Goal: Task Accomplishment & Management: Use online tool/utility

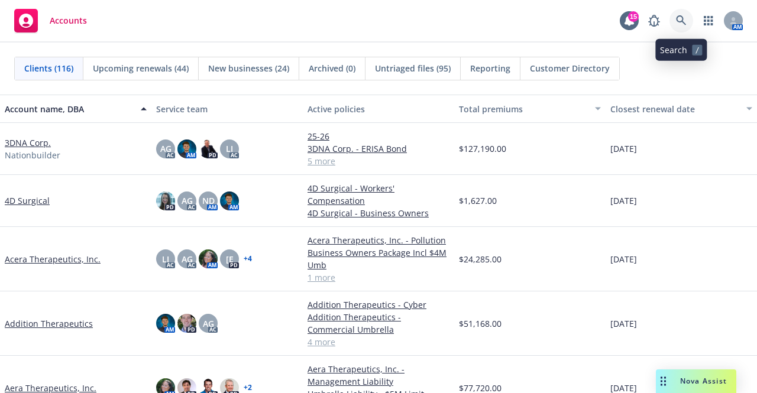
click at [684, 29] on link at bounding box center [681, 21] width 24 height 24
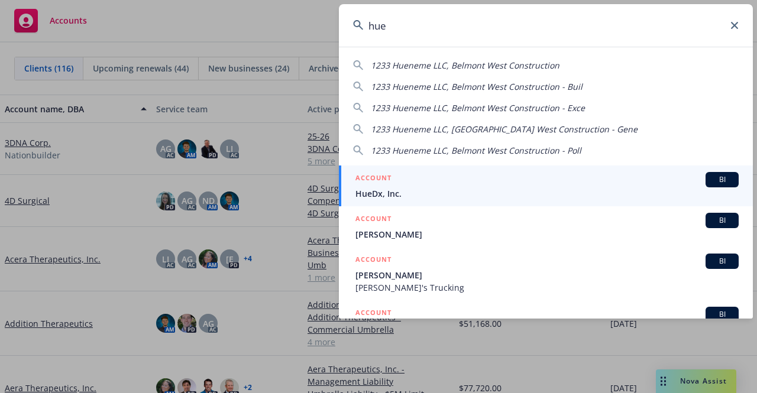
type input "hue"
click at [461, 186] on div "ACCOUNT BI" at bounding box center [546, 179] width 383 height 15
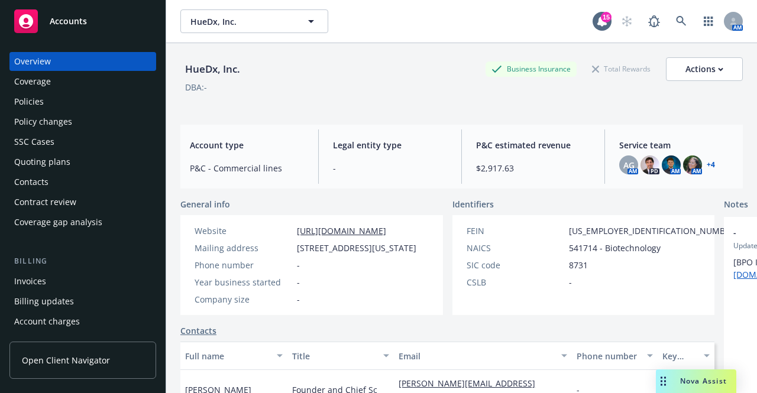
click at [89, 173] on div "Contacts" at bounding box center [82, 182] width 137 height 19
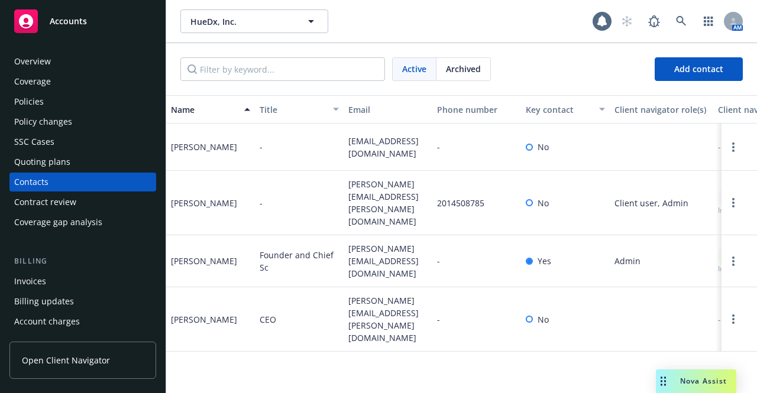
click at [86, 161] on div "Quoting plans" at bounding box center [82, 162] width 137 height 19
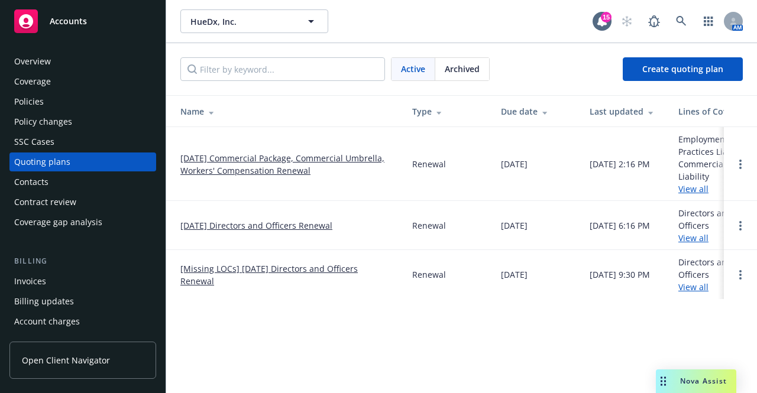
click at [271, 173] on link "[DATE] Commercial Package, Commercial Umbrella, Workers' Compensation Renewal" at bounding box center [286, 164] width 213 height 25
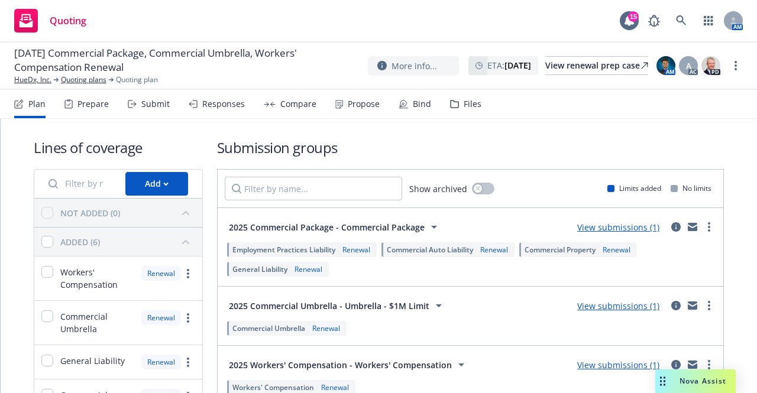
click at [155, 106] on div "Submit" at bounding box center [155, 103] width 28 height 9
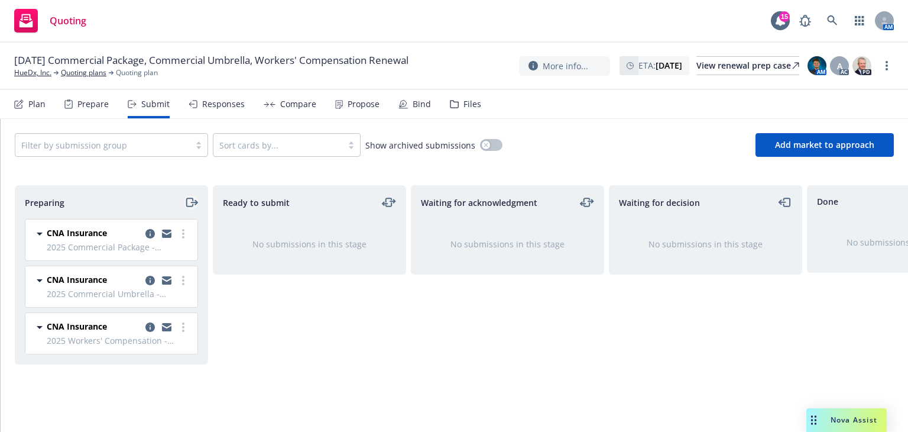
click at [193, 202] on icon "moveRight" at bounding box center [194, 202] width 6 height 0
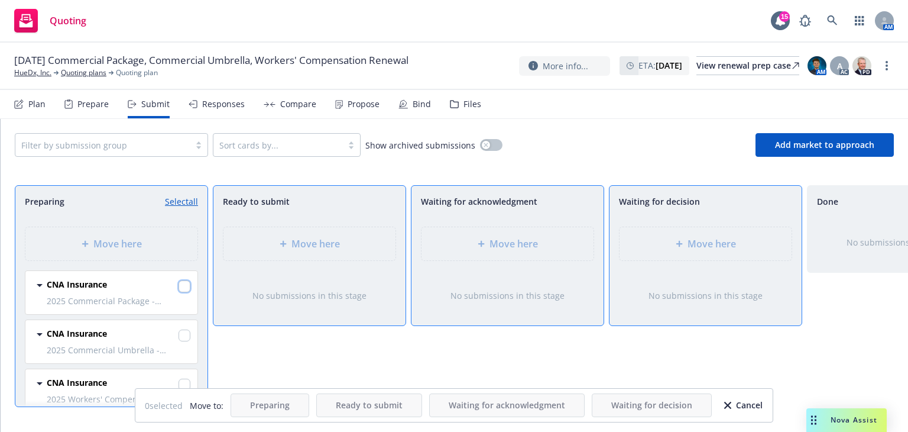
click at [179, 289] on input "checkbox" at bounding box center [185, 286] width 12 height 12
checkbox input "true"
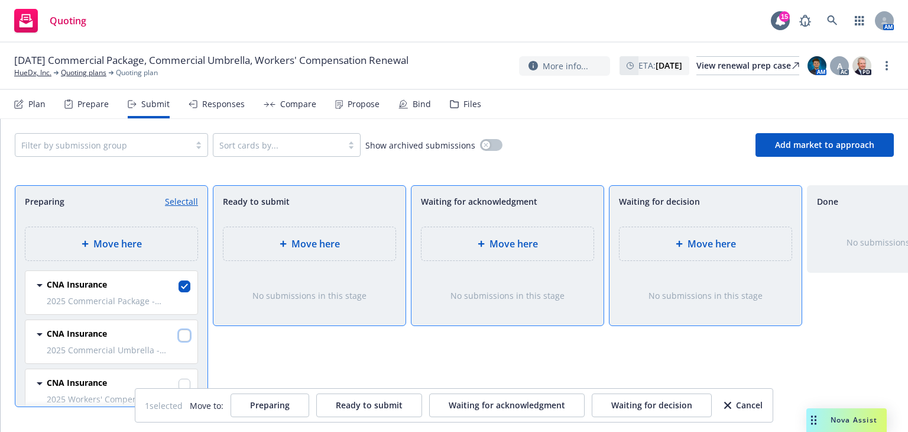
click at [179, 329] on input "checkbox" at bounding box center [185, 335] width 12 height 12
checkbox input "true"
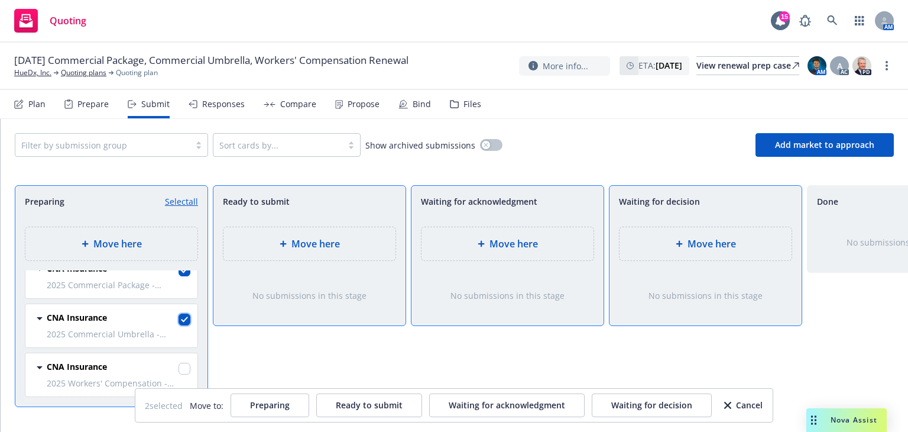
scroll to position [21, 0]
click at [179, 366] on input "checkbox" at bounding box center [185, 368] width 12 height 12
checkbox input "true"
click at [488, 249] on div "Move here" at bounding box center [507, 244] width 153 height 14
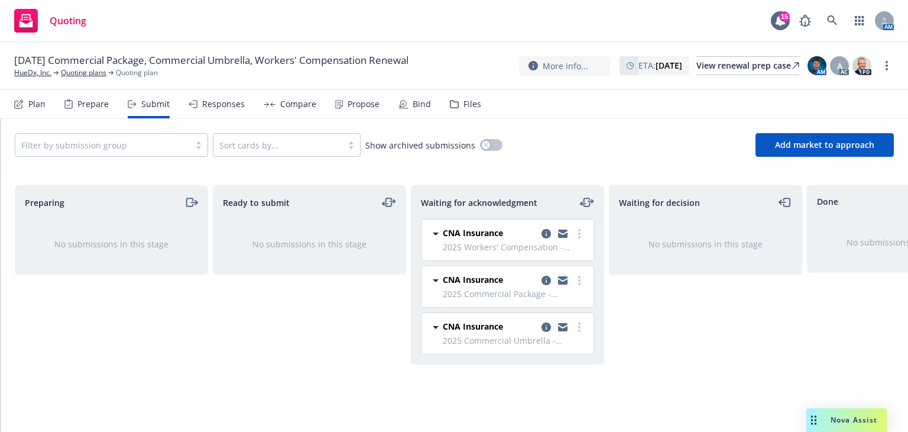
click at [566, 278] on icon "copy logging email" at bounding box center [562, 280] width 9 height 8
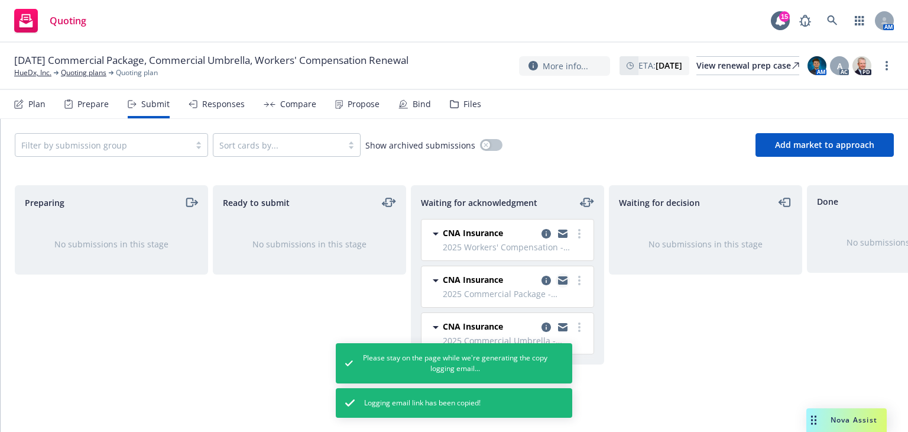
click at [563, 282] on icon "copy logging email" at bounding box center [562, 281] width 9 height 5
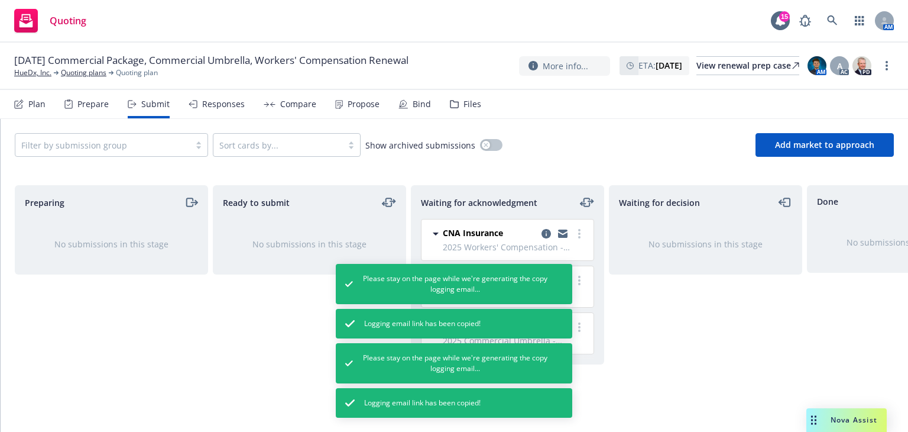
click at [631, 305] on div "Waiting for decision No submissions in this stage" at bounding box center [705, 296] width 193 height 222
click at [564, 235] on icon "copy logging email" at bounding box center [562, 234] width 9 height 5
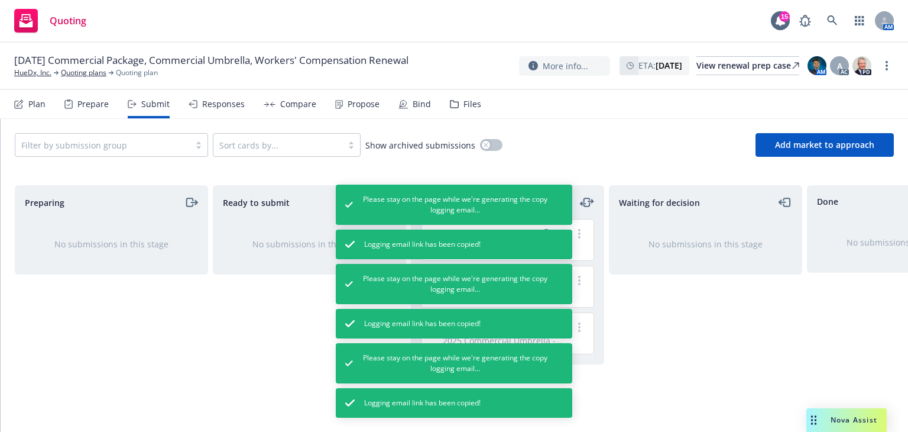
click at [731, 313] on div "Waiting for decision No submissions in this stage" at bounding box center [705, 296] width 193 height 222
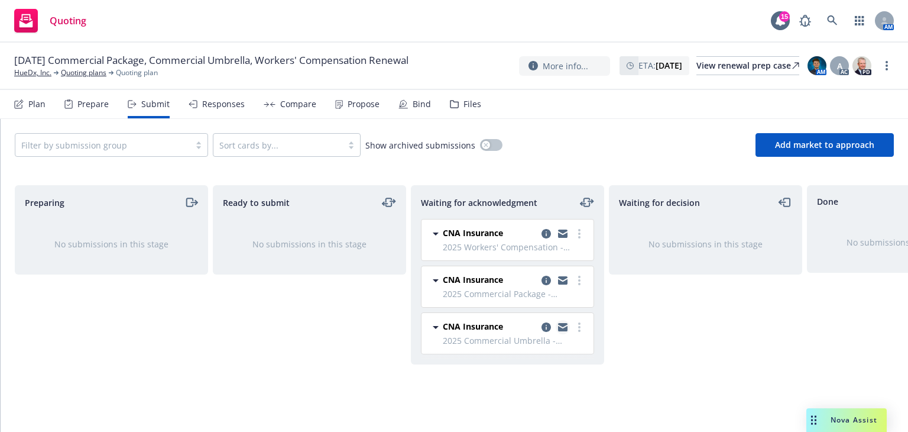
click at [563, 323] on icon "copy logging email" at bounding box center [562, 325] width 9 height 4
click at [756, 26] on link at bounding box center [833, 21] width 24 height 24
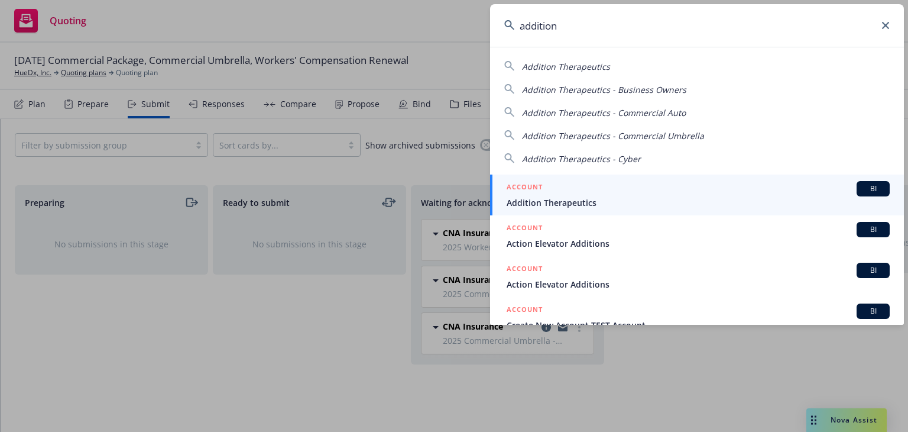
type input "addition"
click at [700, 196] on span "Addition Therapeutics" at bounding box center [698, 202] width 383 height 12
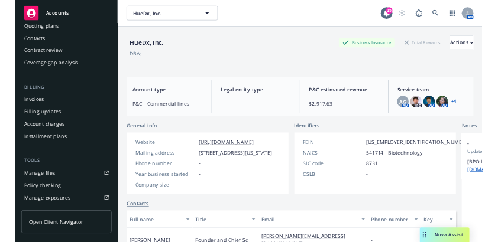
scroll to position [121, 0]
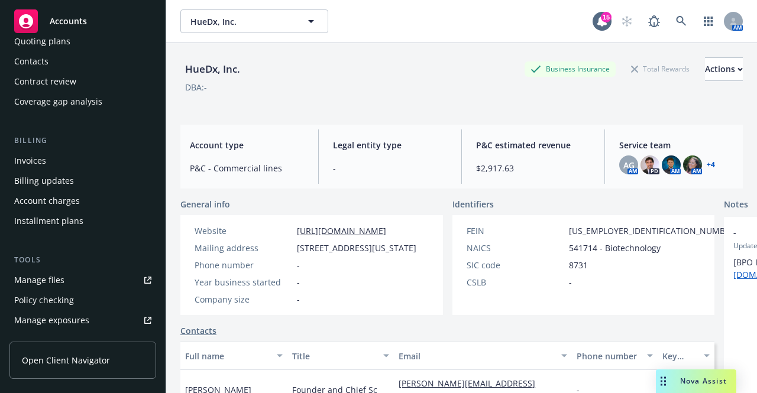
click at [88, 277] on link "Manage files" at bounding box center [82, 280] width 147 height 19
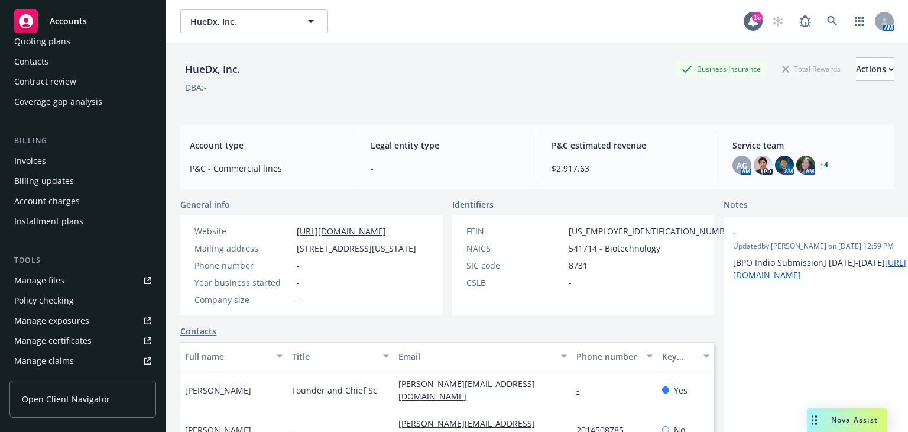
scroll to position [0, 0]
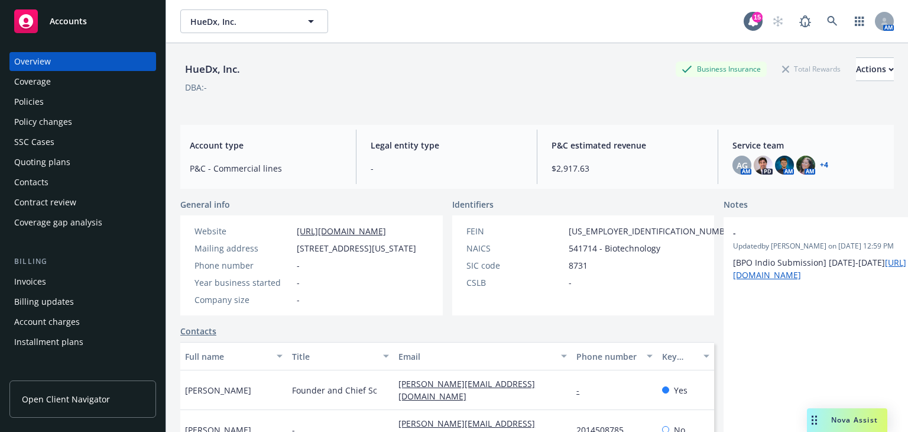
click at [102, 105] on div "Policies" at bounding box center [82, 101] width 137 height 19
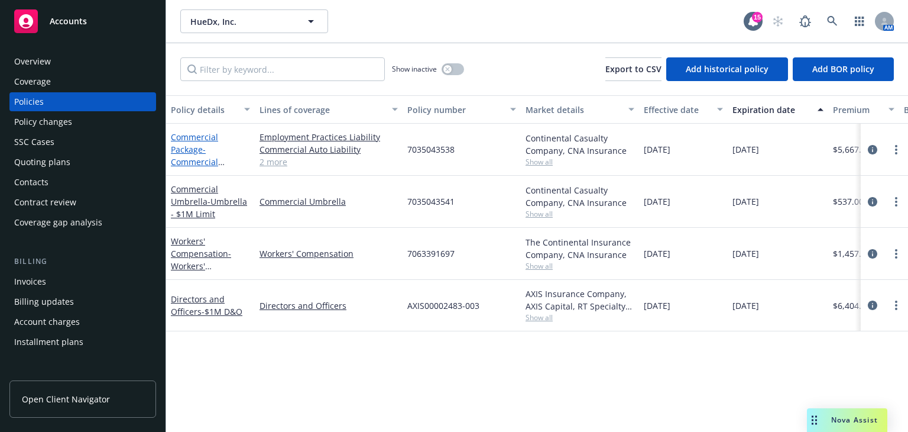
click at [194, 160] on span "- Commercial Package" at bounding box center [198, 162] width 54 height 36
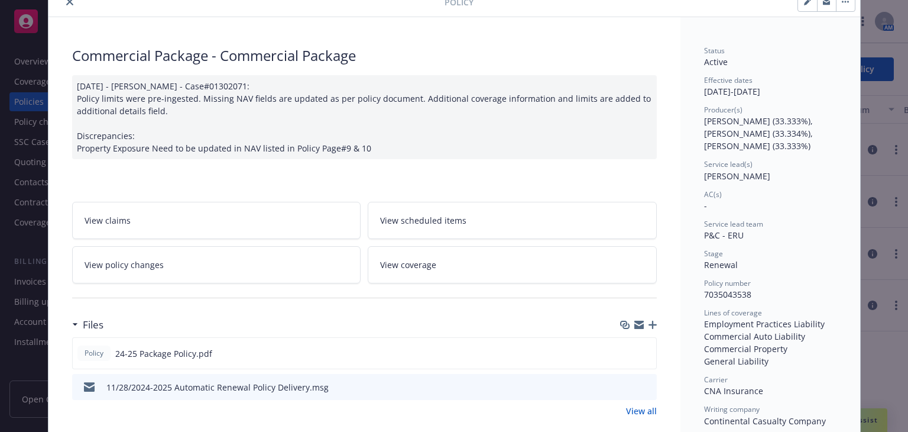
scroll to position [52, 0]
click at [640, 354] on icon "preview file" at bounding box center [645, 352] width 11 height 8
click at [640, 350] on icon "preview file" at bounding box center [645, 352] width 11 height 8
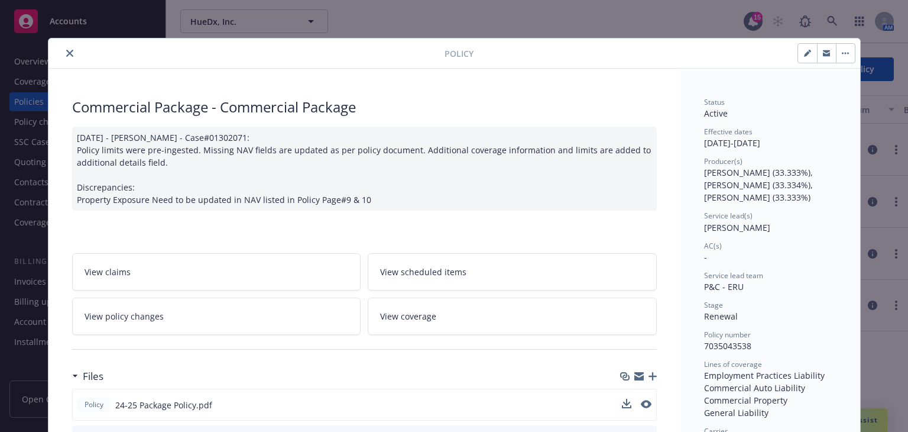
scroll to position [0, 0]
click at [63, 55] on button "close" at bounding box center [70, 53] width 14 height 14
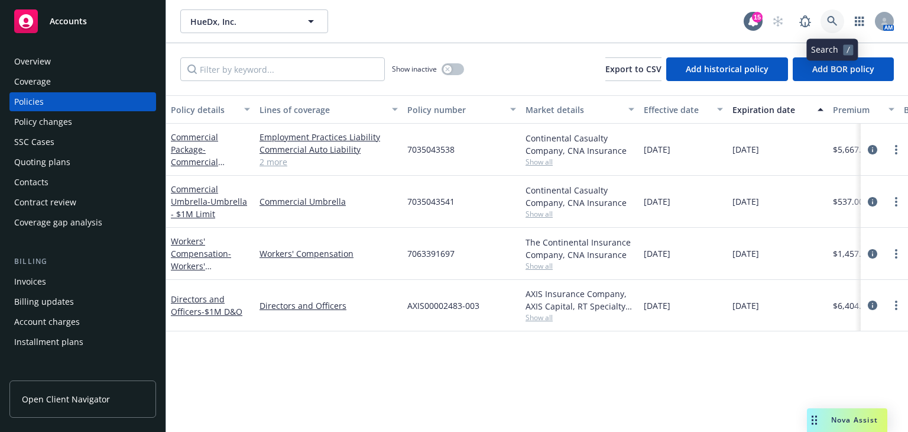
click at [756, 24] on icon at bounding box center [832, 21] width 11 height 11
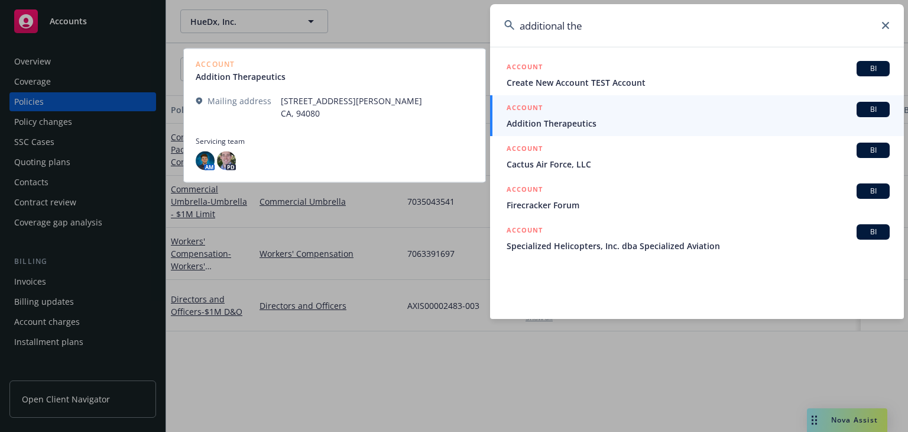
type input "additional the"
click at [709, 124] on span "Addition Therapeutics" at bounding box center [698, 123] width 383 height 12
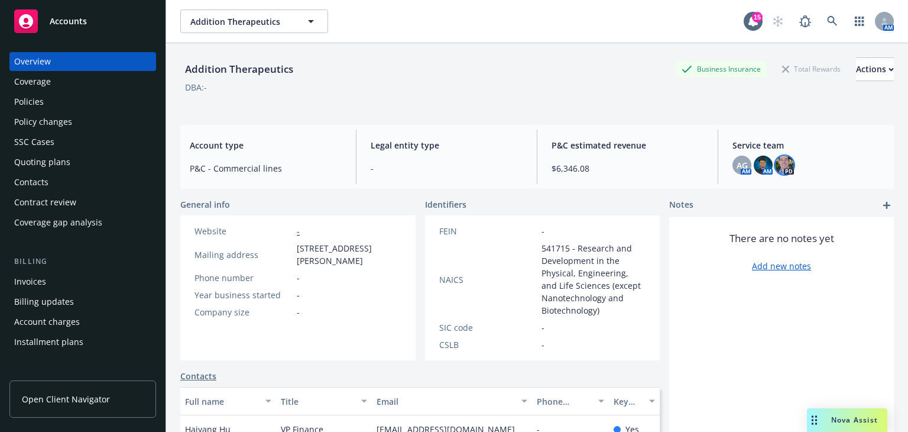
click at [756, 162] on img at bounding box center [784, 165] width 19 height 19
click at [565, 105] on div "Addition Therapeutics Business Insurance Total Rewards Actions DBA: -" at bounding box center [537, 81] width 714 height 48
click at [128, 97] on div "Policies" at bounding box center [82, 101] width 137 height 19
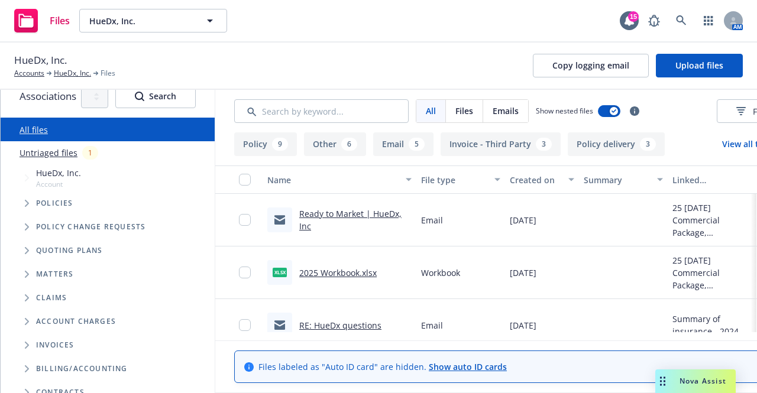
scroll to position [15, 0]
click at [24, 204] on span "Tree Example" at bounding box center [26, 202] width 19 height 19
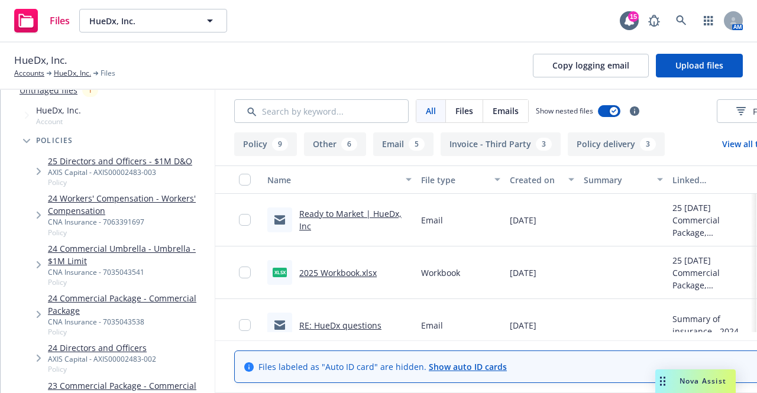
scroll to position [78, 0]
click at [38, 315] on icon "Tree Example" at bounding box center [39, 313] width 5 height 7
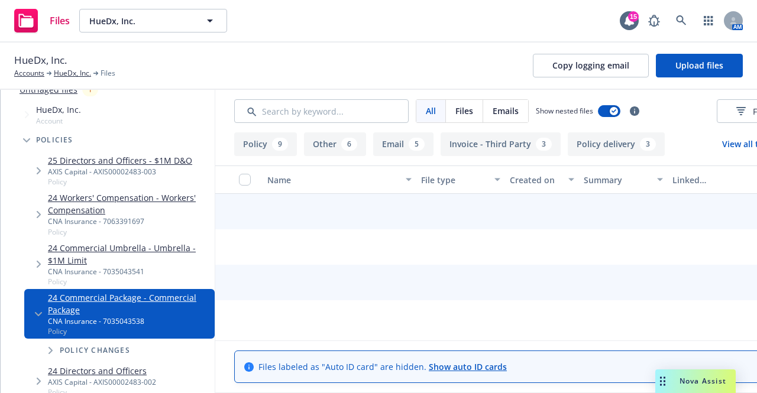
scroll to position [110, 0]
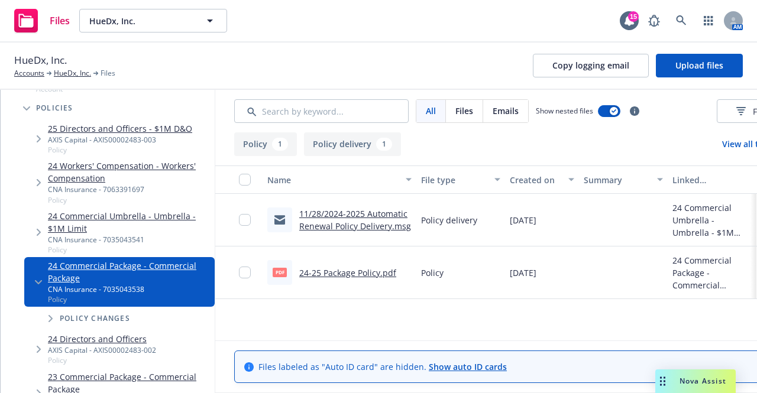
click at [324, 222] on link "11/28/2024-2025 Automatic Renewal Policy Delivery.msg" at bounding box center [355, 220] width 112 height 24
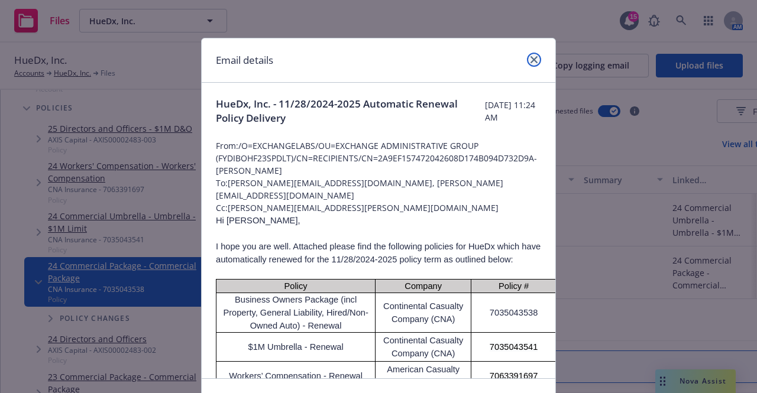
click at [530, 61] on icon "close" at bounding box center [533, 59] width 7 height 7
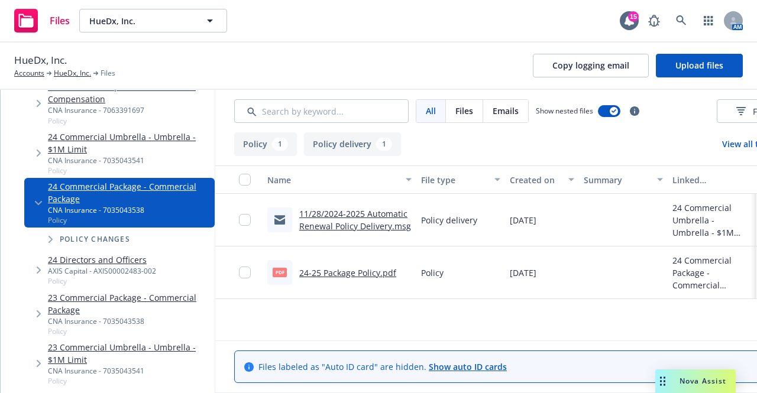
scroll to position [189, 0]
click at [48, 156] on div "CNA Insurance - 7035043541" at bounding box center [129, 161] width 162 height 10
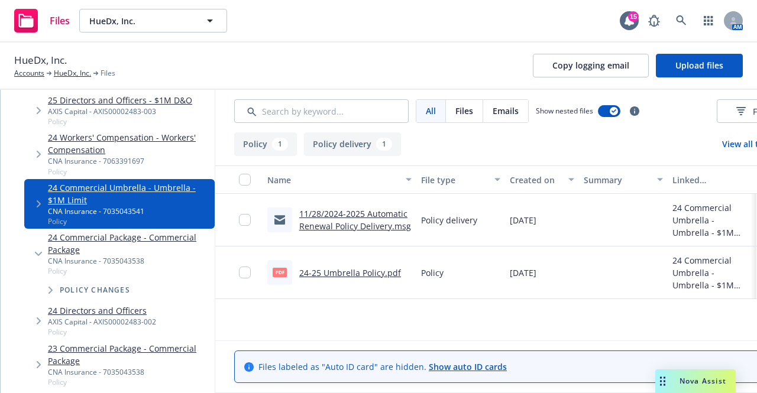
scroll to position [137, 0]
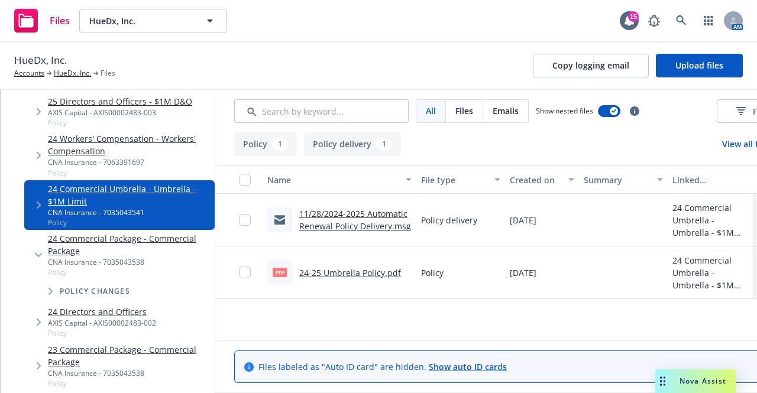
click at [58, 147] on link "24 Workers' Compensation - Workers' Compensation" at bounding box center [129, 144] width 162 height 25
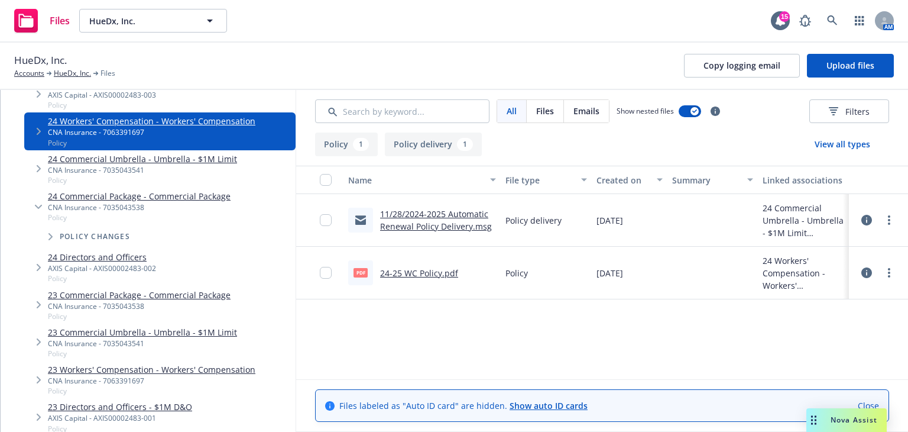
scroll to position [155, 0]
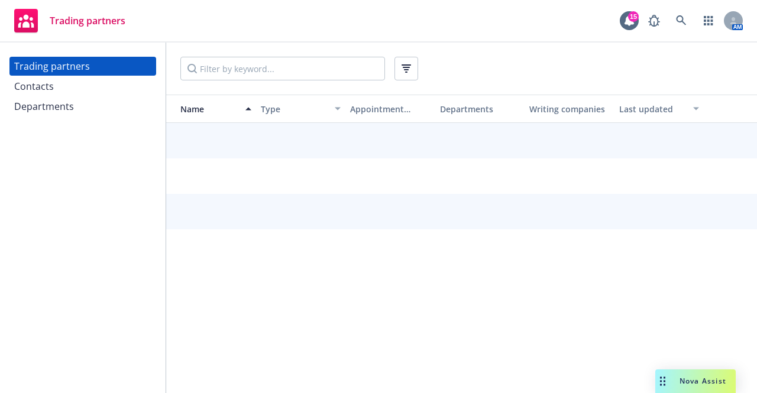
click at [93, 96] on div "Trading partners Contacts Departments" at bounding box center [82, 86] width 147 height 59
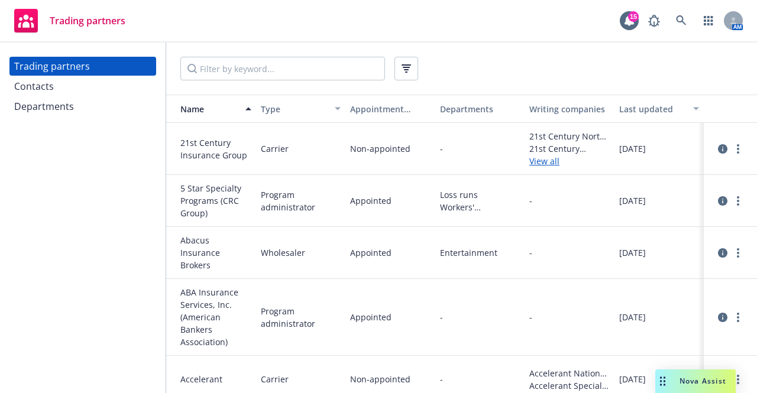
click at [92, 87] on div "Contacts" at bounding box center [82, 86] width 137 height 19
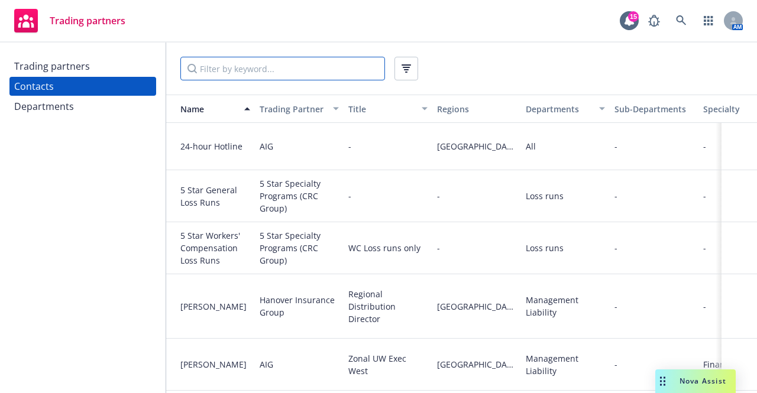
click at [242, 75] on input "Filter by keyword..." at bounding box center [282, 69] width 205 height 24
type input "cna"
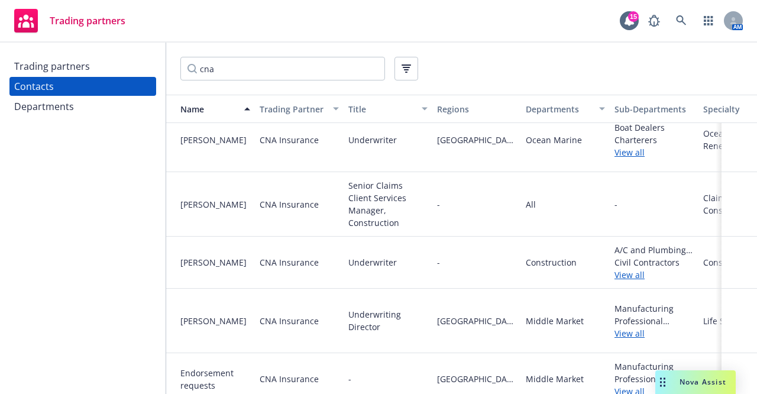
scroll to position [824, 0]
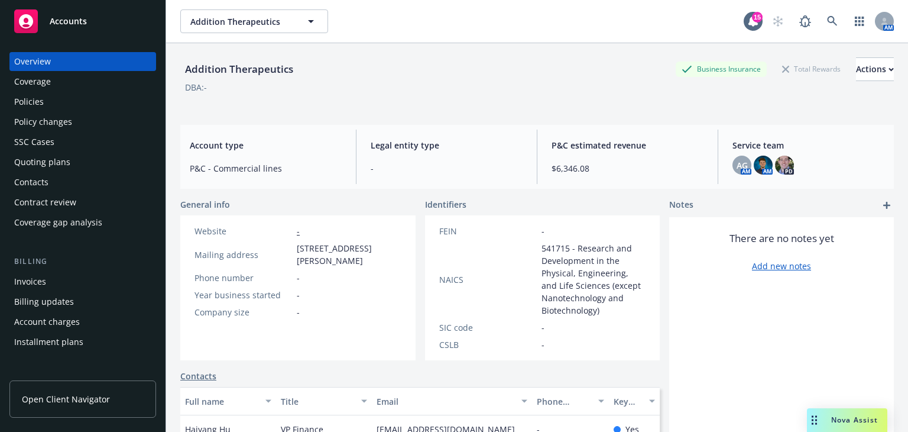
click at [110, 157] on div "Quoting plans" at bounding box center [82, 162] width 137 height 19
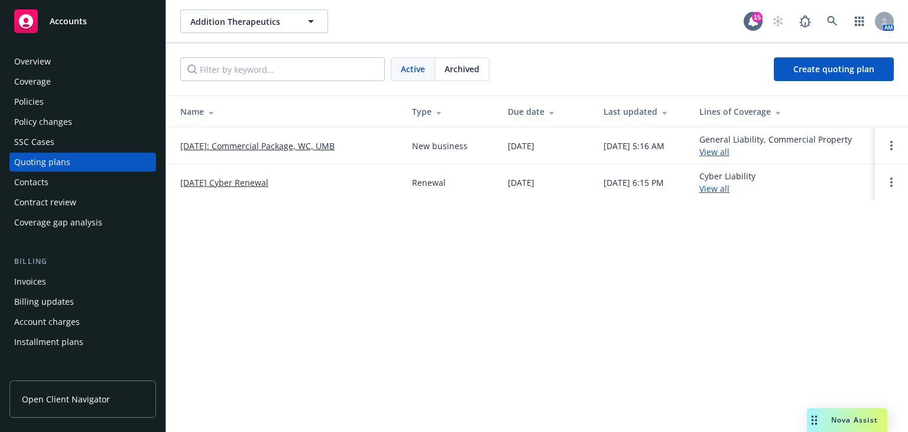
click at [316, 150] on link "[DATE]: Commercial Package, WC, UMB" at bounding box center [257, 146] width 154 height 12
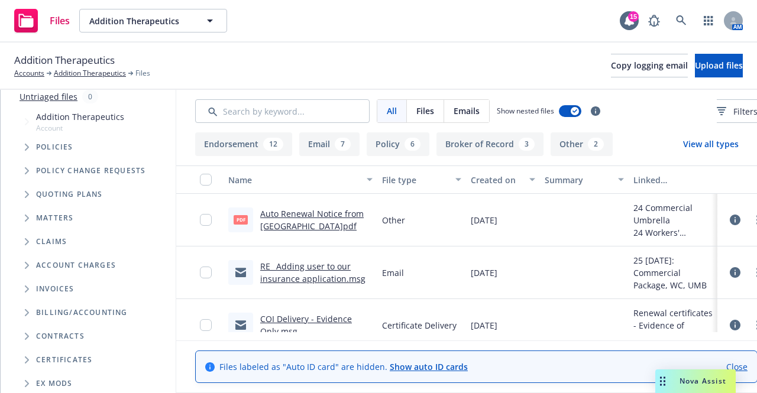
scroll to position [70, 0]
click at [24, 147] on span "Tree Example" at bounding box center [26, 147] width 19 height 19
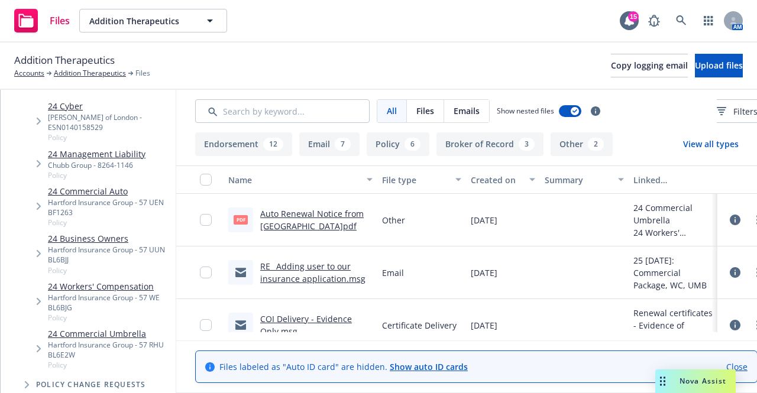
scroll to position [133, 0]
click at [37, 160] on icon "Tree Example" at bounding box center [39, 163] width 5 height 7
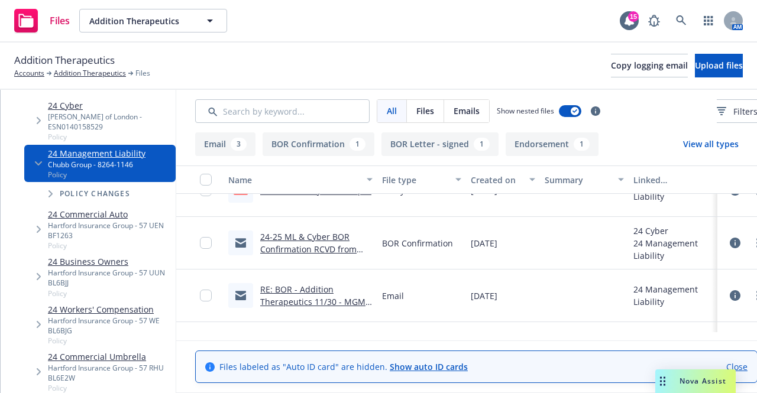
scroll to position [83, 0]
click at [357, 239] on link "24-25 ML & Cyber BOR Confirmation RCVD from Amwins" at bounding box center [308, 248] width 96 height 36
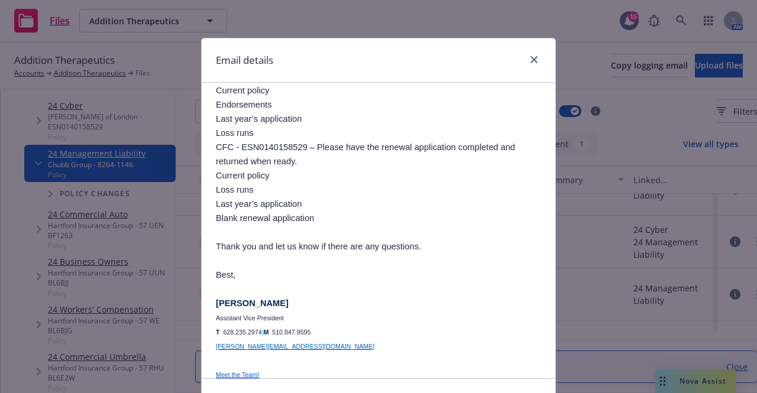
scroll to position [367, 0]
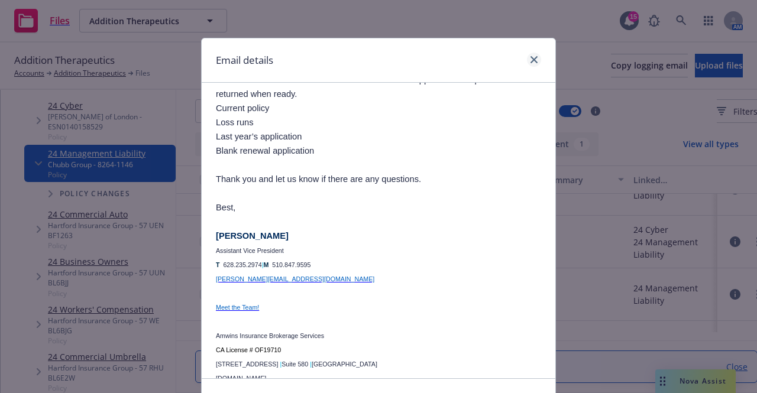
click at [523, 62] on div at bounding box center [531, 60] width 19 height 15
click at [530, 63] on icon "close" at bounding box center [533, 59] width 7 height 7
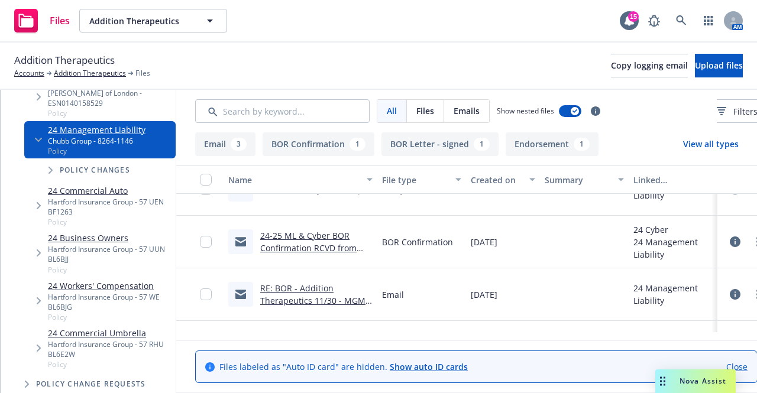
scroll to position [73, 0]
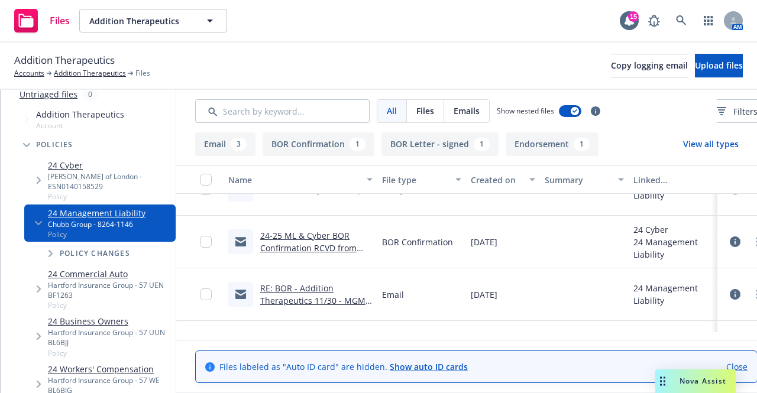
click at [64, 171] on link "24 Cyber" at bounding box center [109, 165] width 123 height 12
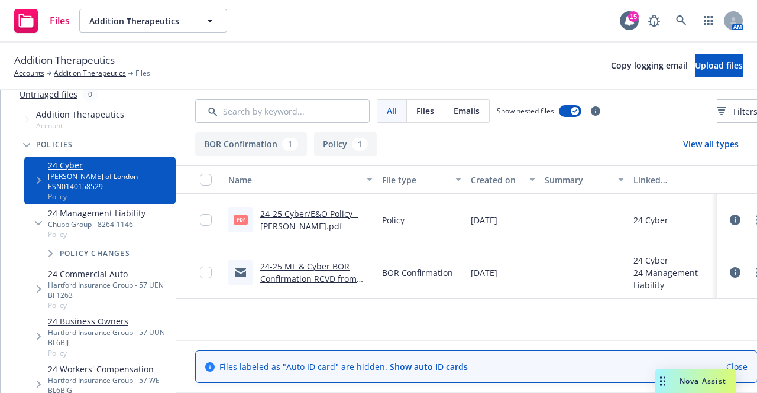
click at [357, 265] on link "24-25 ML & Cyber BOR Confirmation RCVD from Amwins" at bounding box center [308, 279] width 96 height 36
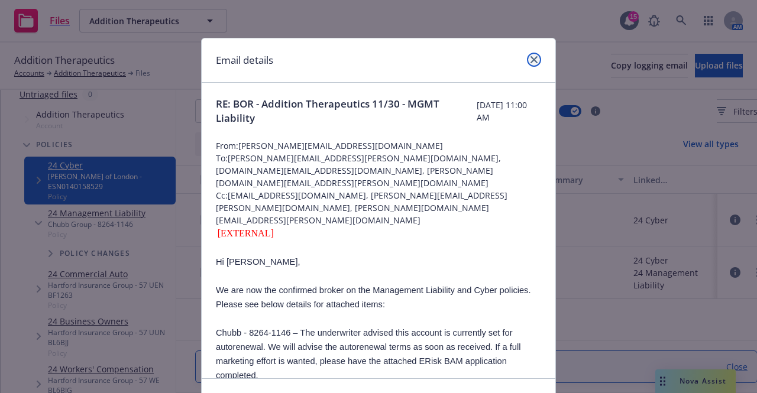
click at [530, 60] on icon "close" at bounding box center [533, 59] width 7 height 7
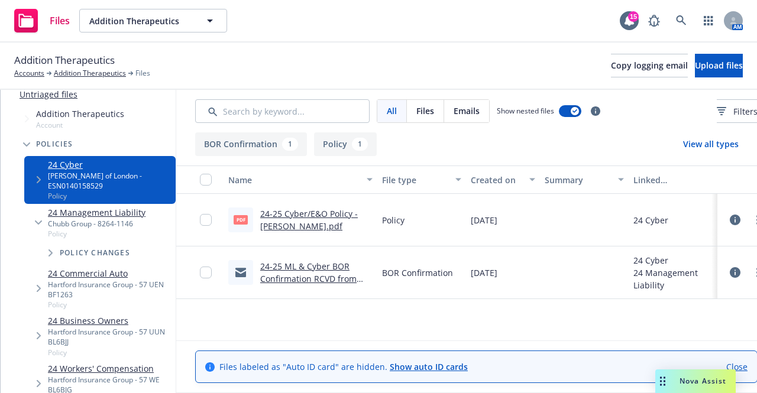
scroll to position [73, 0]
click at [357, 277] on link "24-25 ML & Cyber BOR Confirmation RCVD from Amwins" at bounding box center [308, 279] width 96 height 36
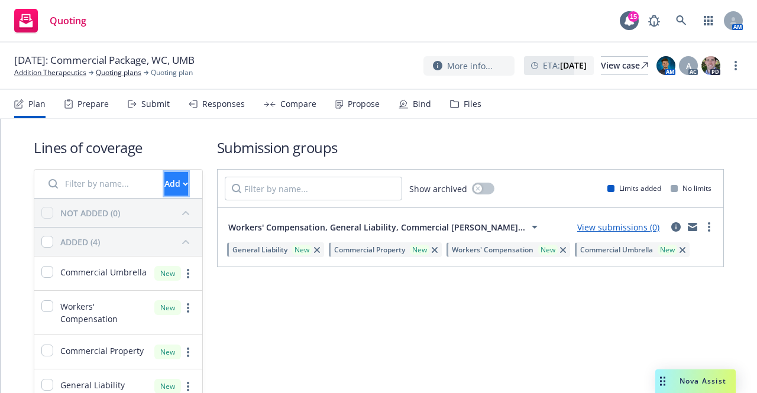
click at [164, 182] on div "Add" at bounding box center [176, 184] width 24 height 22
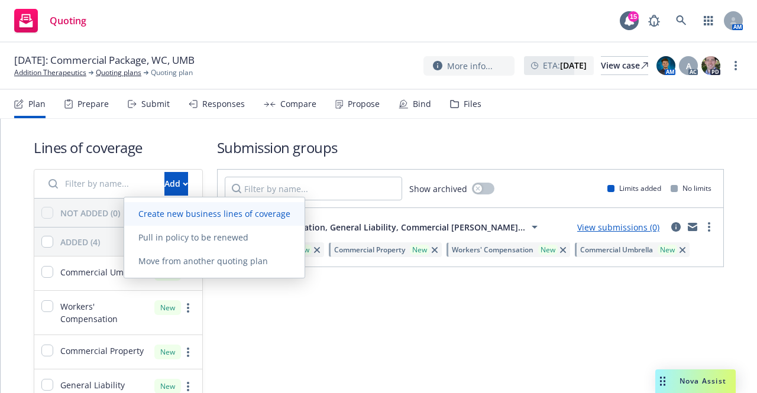
click at [169, 221] on link "Create new business lines of coverage" at bounding box center [214, 214] width 180 height 24
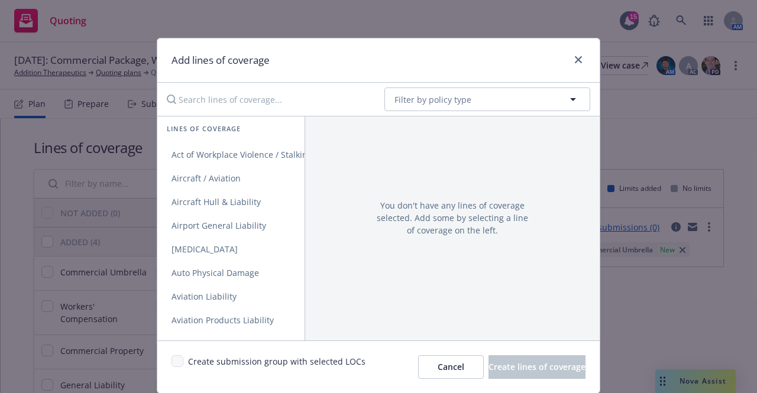
click at [261, 101] on input "Search lines of coverage..." at bounding box center [267, 100] width 215 height 24
type input "m"
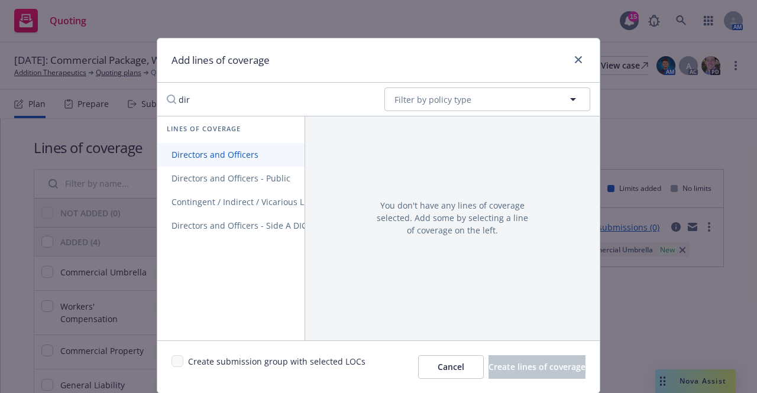
click at [234, 149] on span "Directors and Officers" at bounding box center [214, 154] width 115 height 11
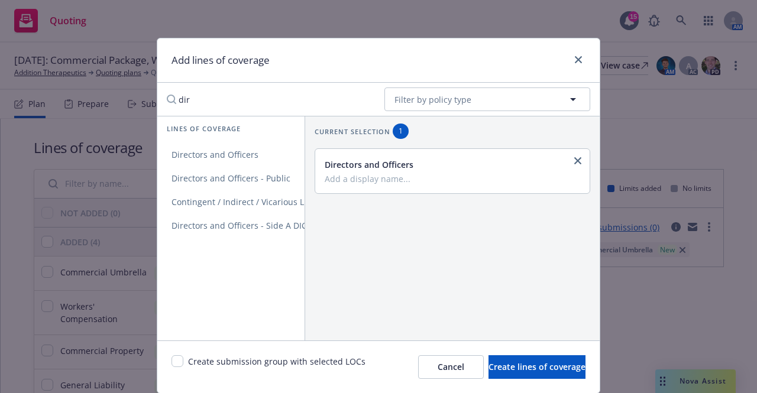
drag, startPoint x: 267, startPoint y: 93, endPoint x: 162, endPoint y: 97, distance: 105.3
click at [162, 97] on input "dir" at bounding box center [267, 100] width 215 height 24
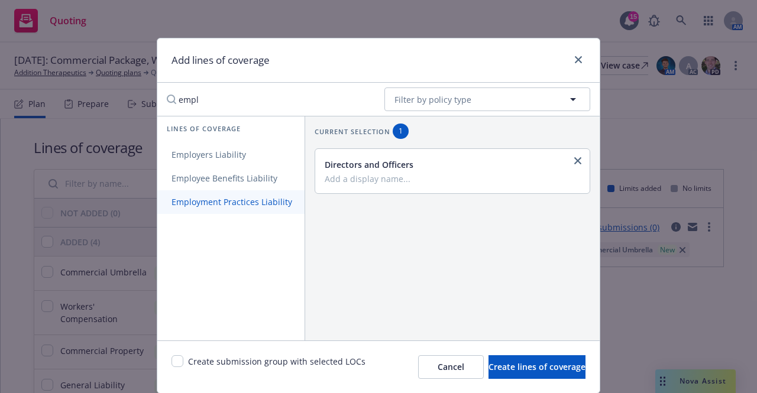
click at [210, 203] on span "Employment Practices Liability" at bounding box center [231, 201] width 149 height 11
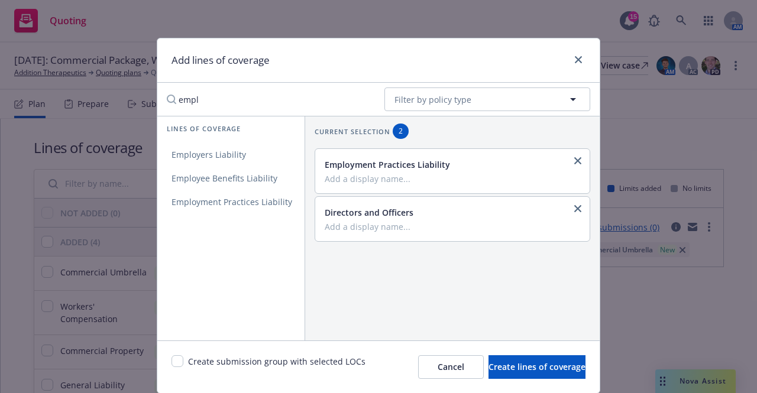
drag, startPoint x: 246, startPoint y: 106, endPoint x: 132, endPoint y: 97, distance: 114.5
click at [132, 97] on div "Add lines of coverage empl No readable name Filter by policy type Lines of cove…" at bounding box center [378, 196] width 757 height 393
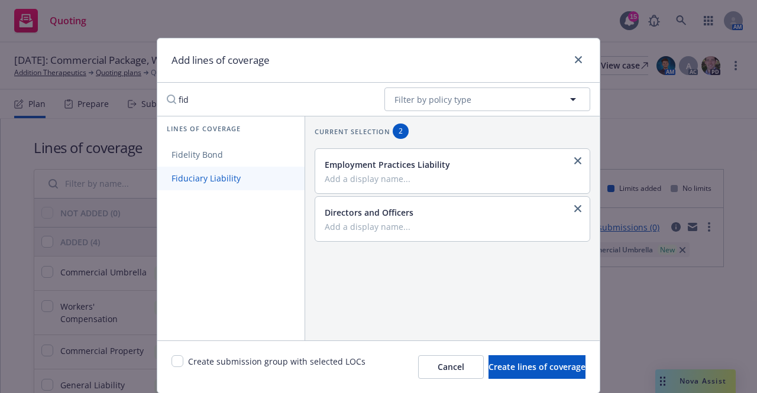
click at [195, 173] on span "Fiduciary Liability" at bounding box center [206, 178] width 98 height 11
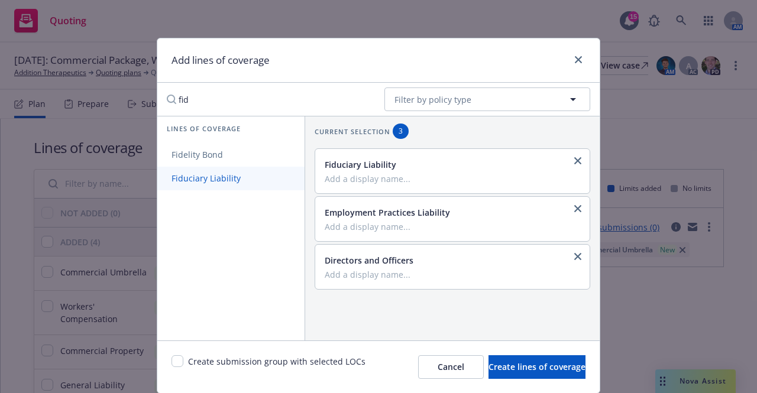
click at [234, 177] on span "Fiduciary Liability" at bounding box center [206, 178] width 98 height 11
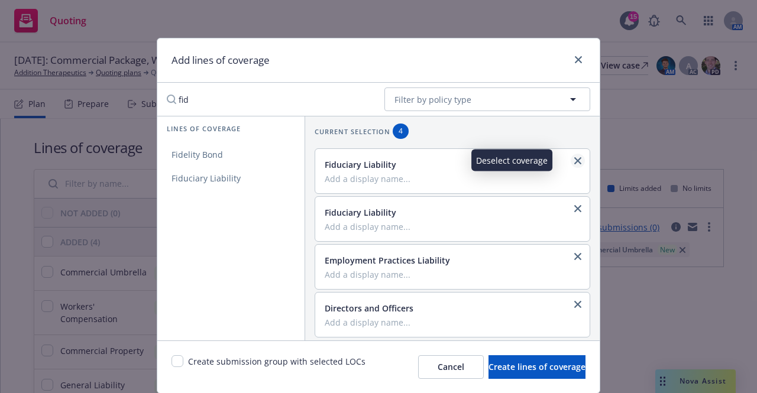
click at [571, 167] on link "close" at bounding box center [578, 161] width 14 height 14
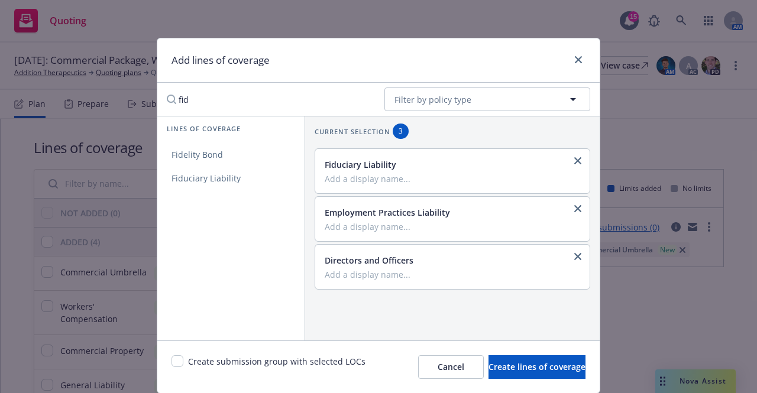
drag, startPoint x: 247, startPoint y: 108, endPoint x: 115, endPoint y: 89, distance: 133.7
click at [115, 89] on div "Add lines of coverage fid No readable name Filter by policy type Lines of cover…" at bounding box center [378, 196] width 757 height 393
type input "crime"
click at [197, 154] on span "Crime" at bounding box center [183, 154] width 52 height 11
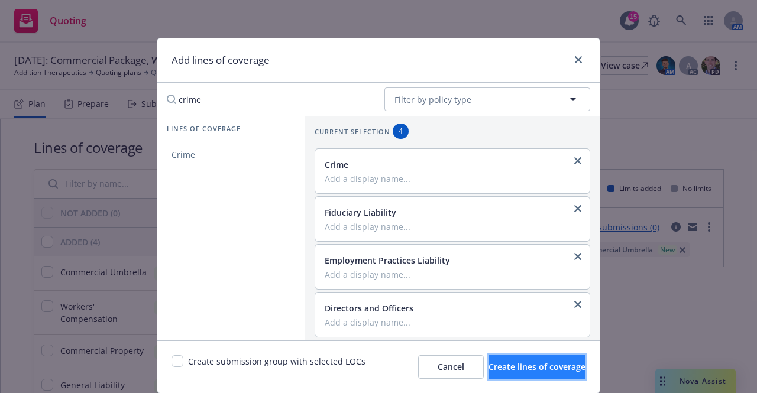
click at [507, 371] on span "Create lines of coverage" at bounding box center [536, 366] width 97 height 11
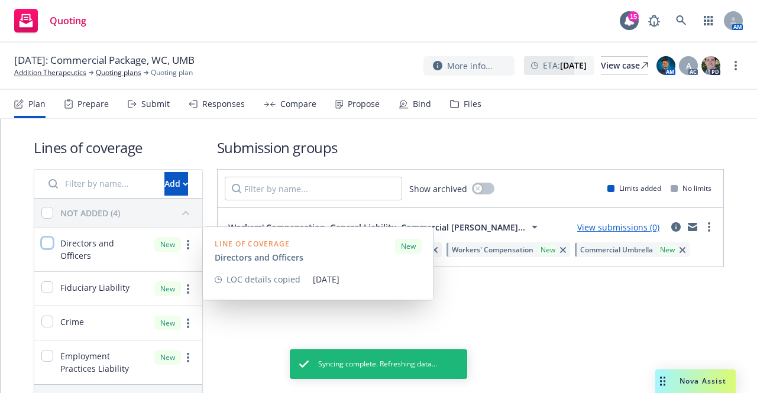
click at [48, 245] on input "checkbox" at bounding box center [47, 243] width 12 height 12
checkbox input "true"
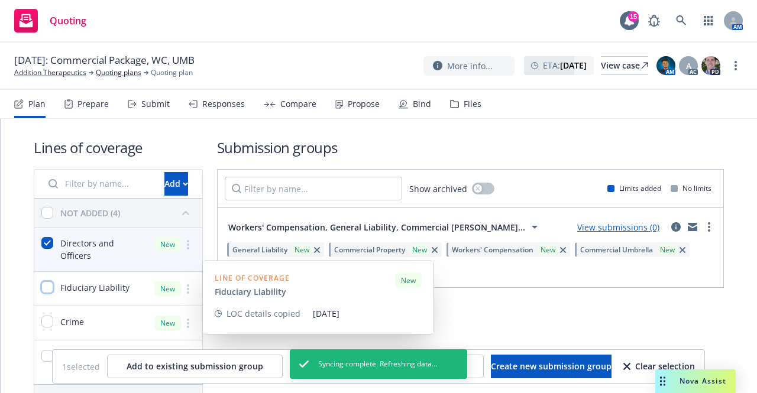
click at [50, 281] on input "checkbox" at bounding box center [47, 287] width 12 height 12
checkbox input "true"
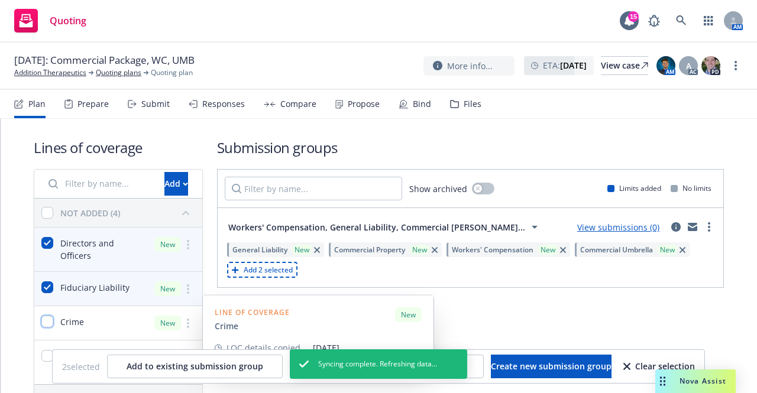
click at [44, 316] on input "checkbox" at bounding box center [47, 322] width 12 height 12
checkbox input "true"
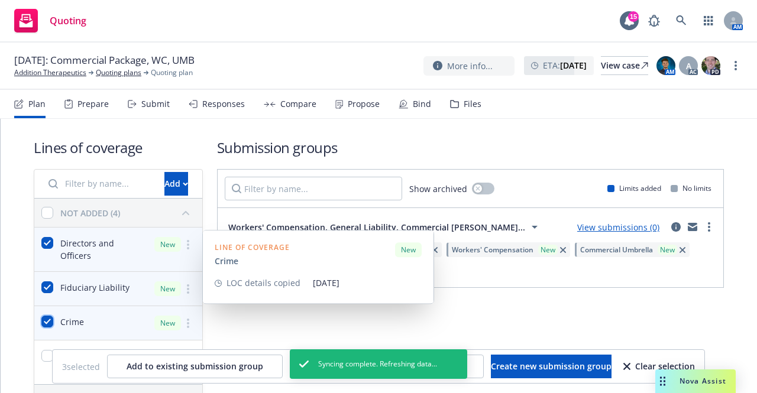
scroll to position [72, 0]
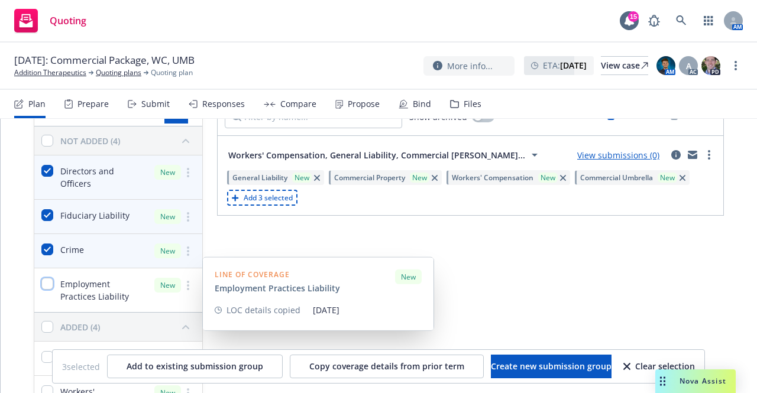
click at [48, 278] on input "checkbox" at bounding box center [47, 284] width 12 height 12
checkbox input "true"
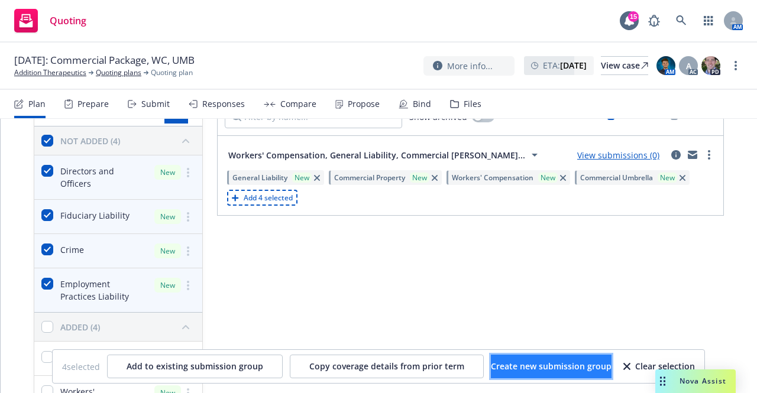
click at [513, 365] on span "Create new submission group" at bounding box center [551, 366] width 121 height 11
checkbox input "false"
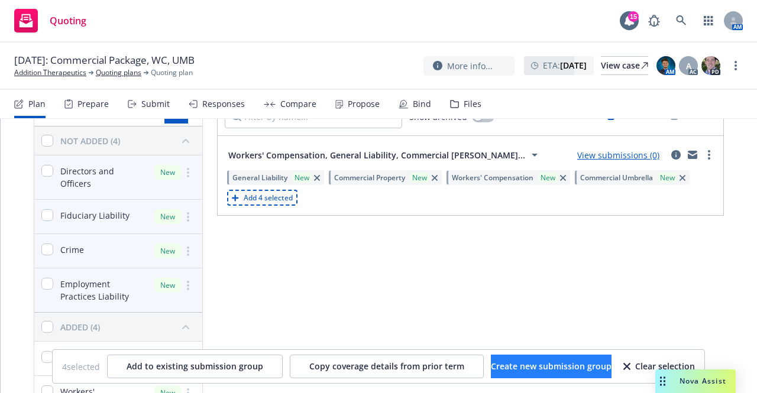
checkbox input "false"
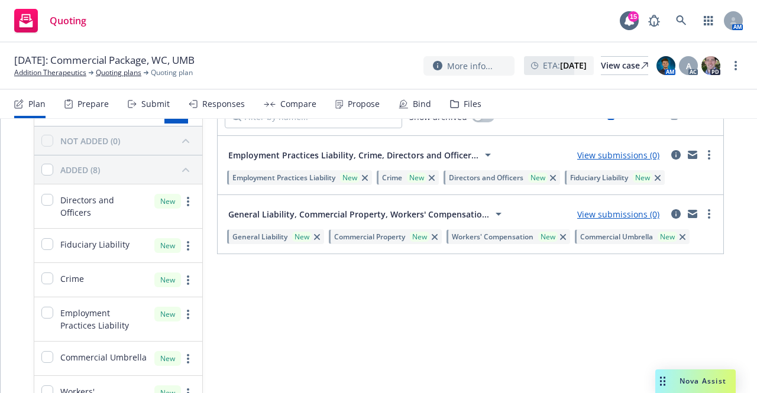
click at [135, 101] on div "Submit" at bounding box center [149, 104] width 42 height 28
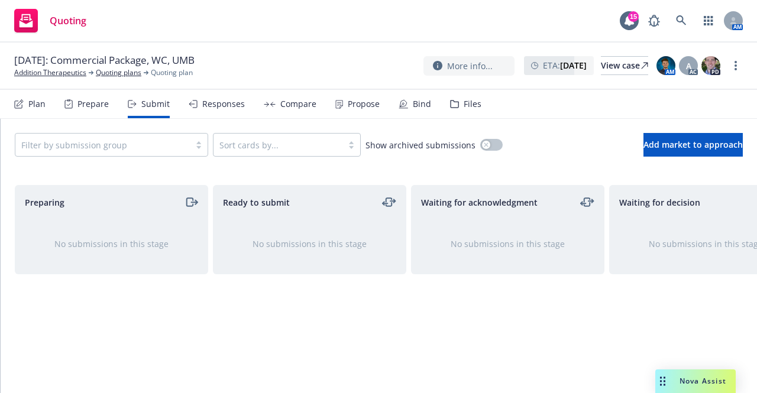
click at [162, 145] on div at bounding box center [102, 145] width 163 height 14
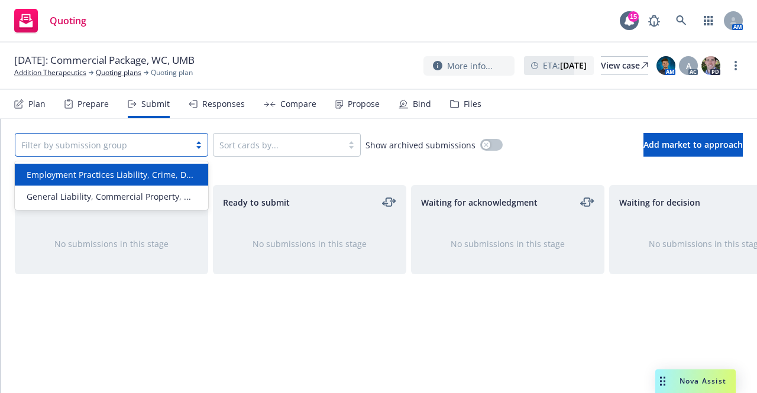
click at [154, 176] on span "Employment Practices Liability, Crime, D..." at bounding box center [110, 175] width 167 height 12
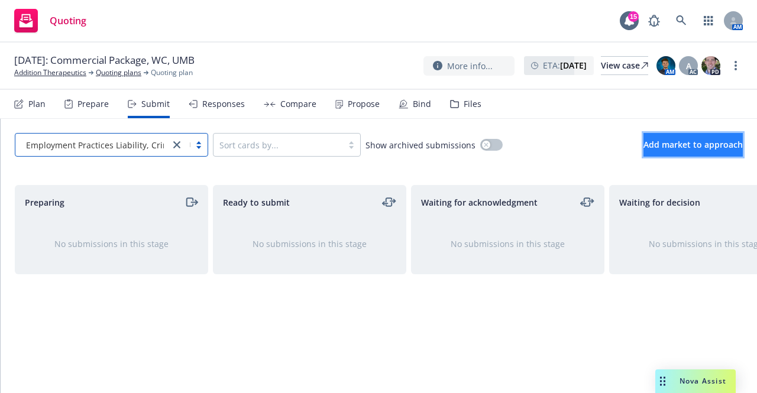
click at [644, 147] on span "Add market to approach" at bounding box center [692, 144] width 99 height 11
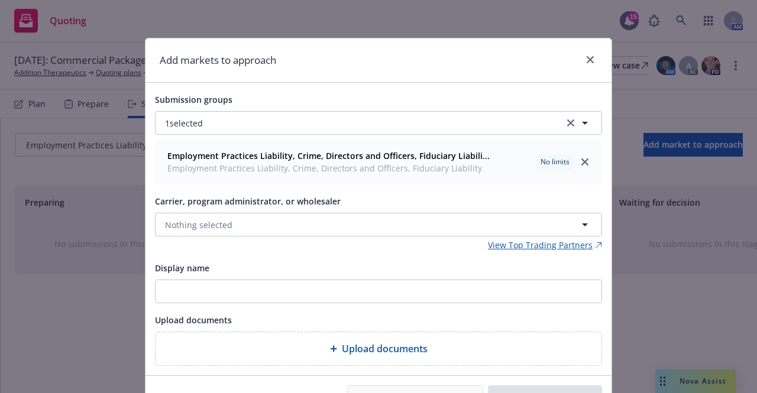
click at [350, 205] on div "Carrier, program administrator, or wholesaler" at bounding box center [378, 201] width 447 height 14
click at [351, 229] on button "Nothing selected" at bounding box center [378, 225] width 447 height 24
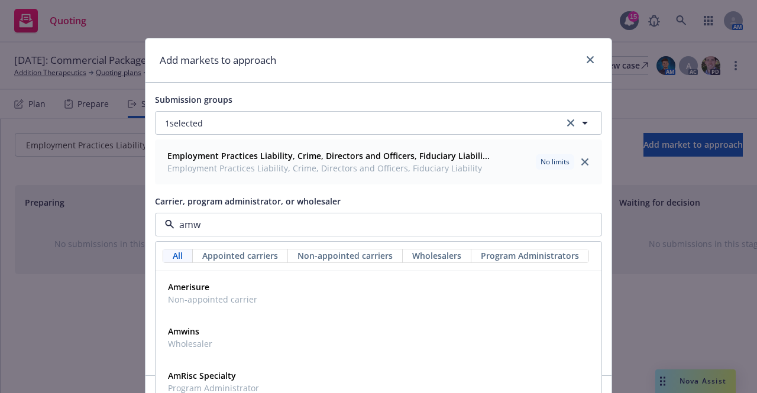
type input "amwi"
click at [305, 283] on div "Amwins Wholesaler" at bounding box center [378, 293] width 430 height 30
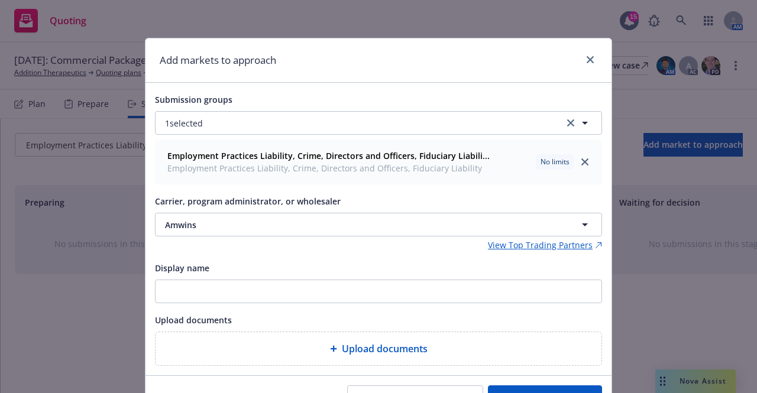
click at [545, 386] on button "Create submission" at bounding box center [545, 398] width 114 height 24
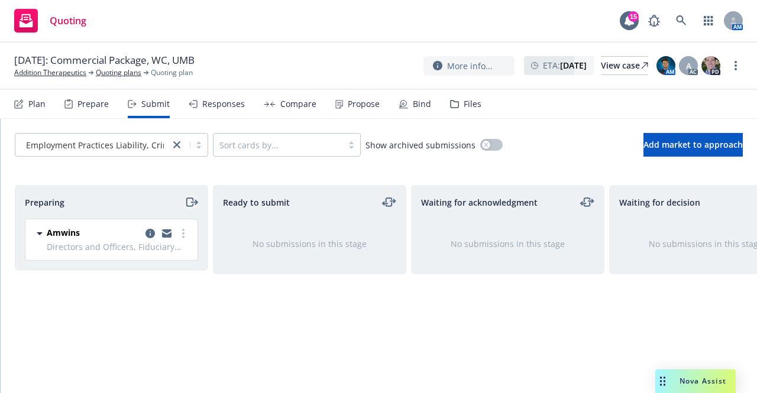
click at [191, 198] on icon "moveRight" at bounding box center [189, 202] width 7 height 8
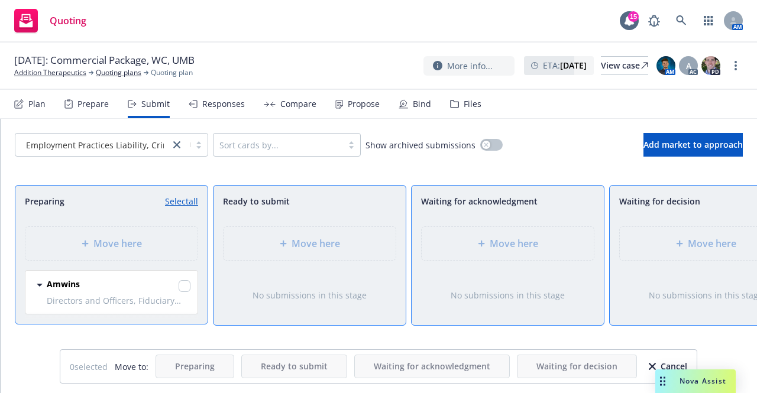
click at [192, 281] on div "Amwins Directors and Officers, Fiduciary Liability, Crime, Employment Practices…" at bounding box center [111, 292] width 172 height 43
click at [186, 283] on input "checkbox" at bounding box center [185, 286] width 12 height 12
checkbox input "true"
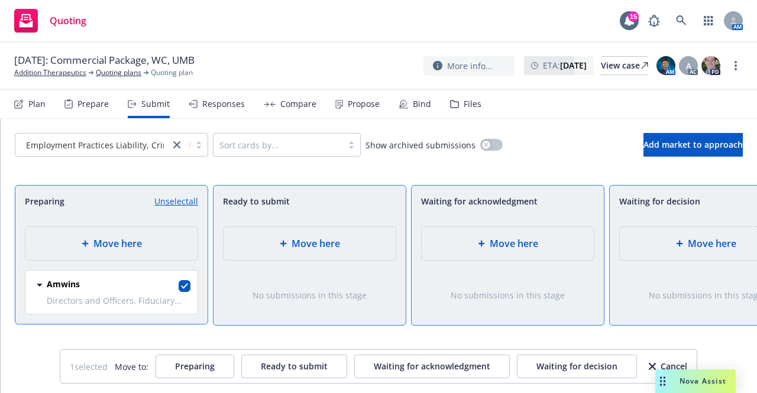
click at [290, 242] on div at bounding box center [286, 243] width 12 height 7
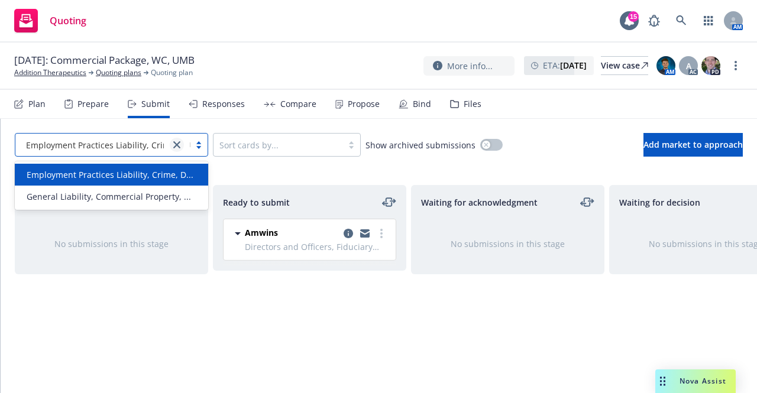
click at [179, 147] on icon "close" at bounding box center [176, 144] width 7 height 7
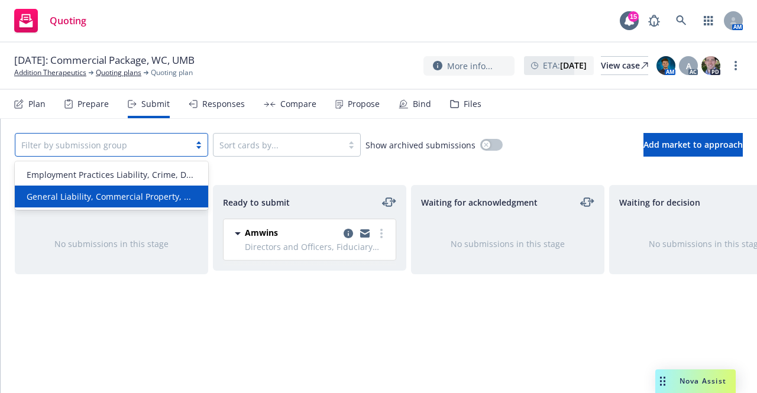
click at [175, 189] on div "General Liability, Commercial Property, ..." at bounding box center [111, 197] width 193 height 22
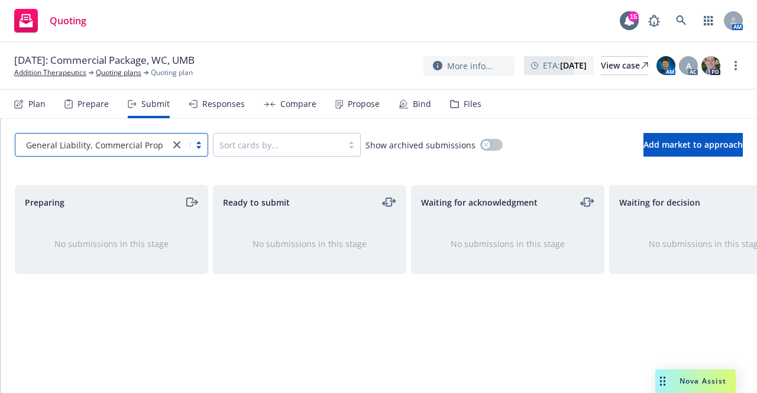
click at [187, 205] on icon "moveRight" at bounding box center [189, 202] width 7 height 8
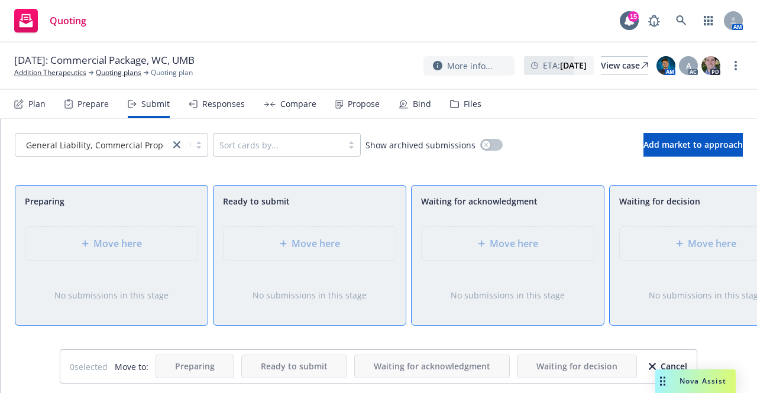
click at [649, 368] on icon "button" at bounding box center [652, 366] width 7 height 7
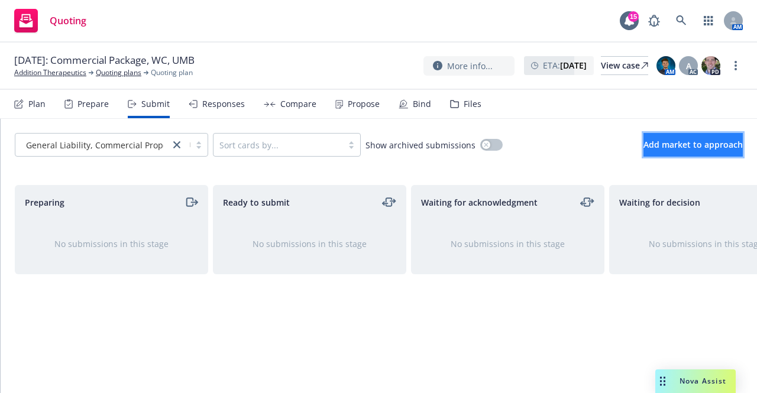
click at [643, 142] on span "Add market to approach" at bounding box center [692, 144] width 99 height 11
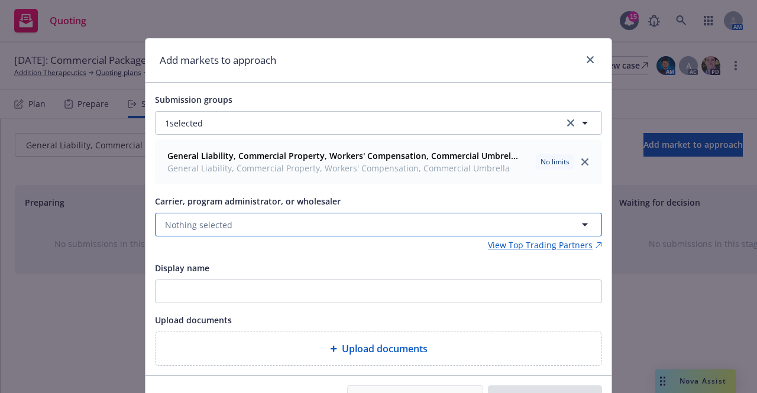
click at [374, 229] on button "Nothing selected" at bounding box center [378, 225] width 447 height 24
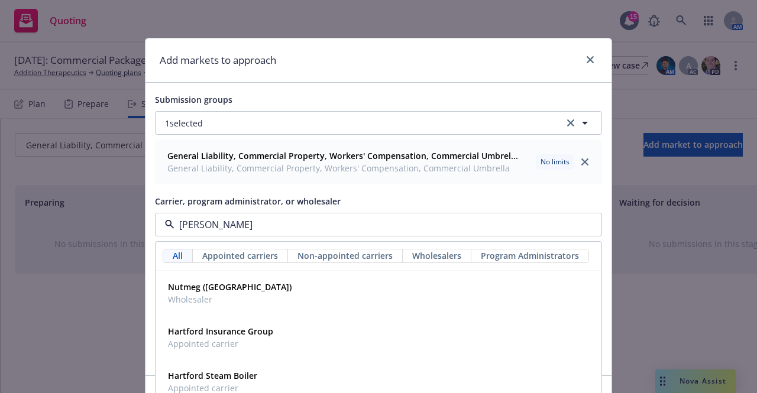
type input "hartf"
click at [330, 319] on div "Hartford Insurance Group Appointed carrier" at bounding box center [378, 338] width 445 height 44
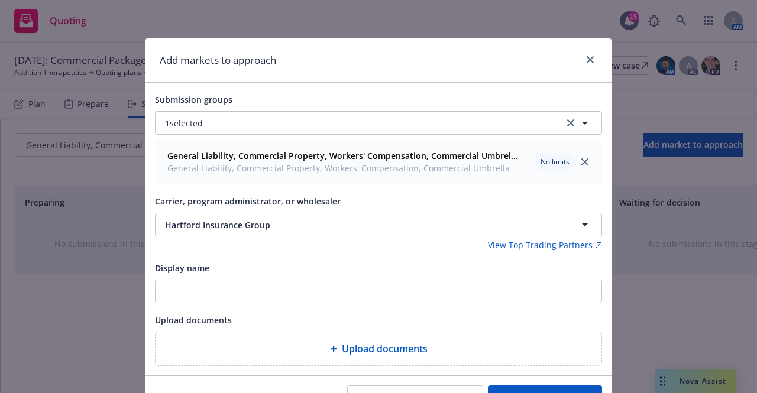
scroll to position [62, 0]
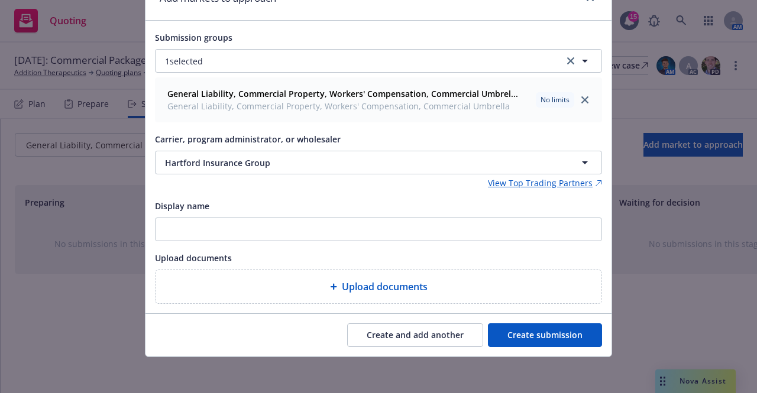
click at [509, 331] on button "Create submission" at bounding box center [545, 335] width 114 height 24
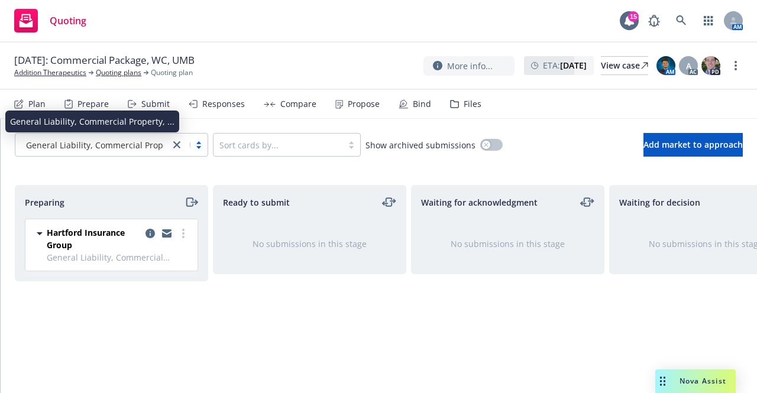
click at [148, 140] on span "General Liability, Commercial Property, ..." at bounding box center [108, 145] width 164 height 12
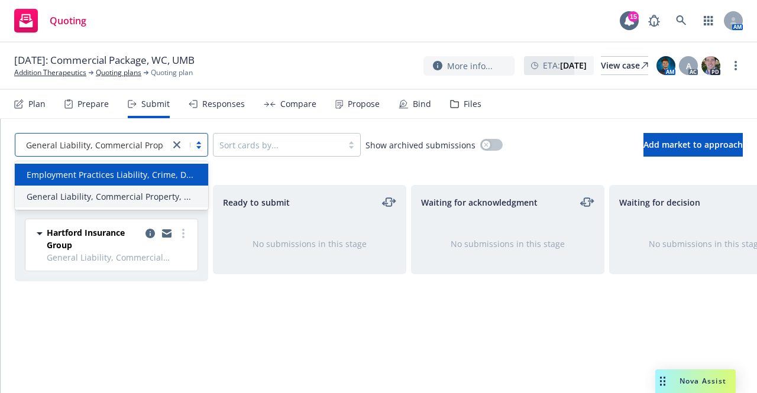
click at [148, 174] on span "Employment Practices Liability, Crime, D..." at bounding box center [110, 175] width 167 height 12
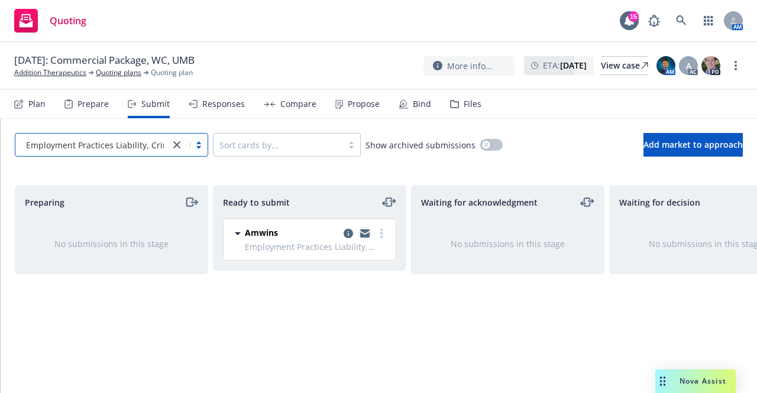
click at [362, 229] on icon "copy logging email" at bounding box center [364, 231] width 9 height 4
click at [115, 72] on link "Quoting plans" at bounding box center [119, 72] width 46 height 11
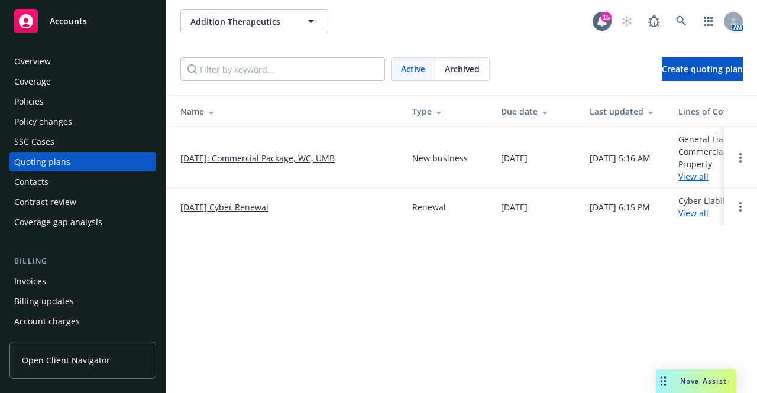
click at [255, 206] on link "[DATE] Cyber Renewal" at bounding box center [224, 207] width 88 height 12
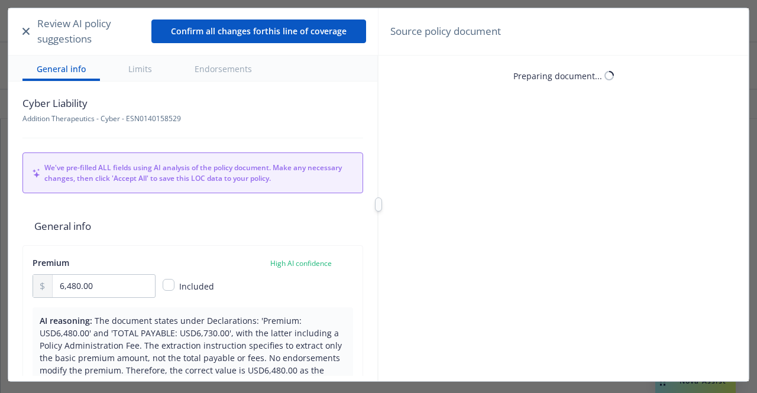
click at [24, 27] on button "button" at bounding box center [26, 31] width 12 height 14
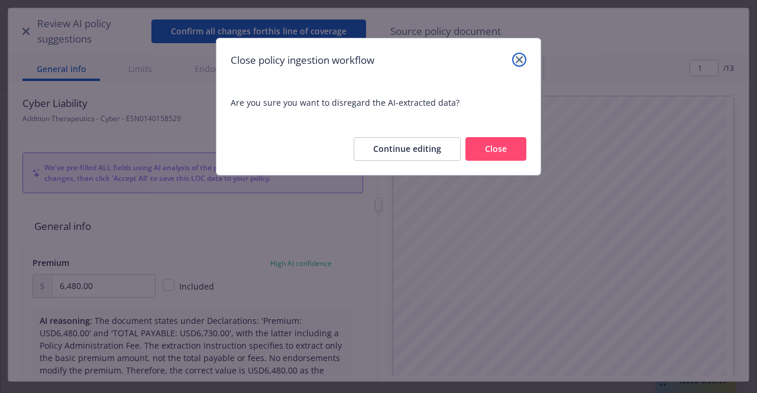
click at [518, 64] on link "close" at bounding box center [519, 60] width 14 height 14
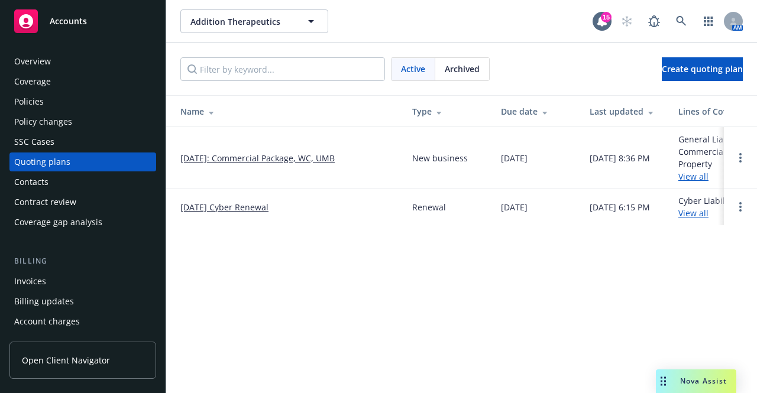
click at [228, 213] on td "[DATE] Cyber Renewal" at bounding box center [284, 207] width 237 height 37
click at [231, 205] on link "[DATE] Cyber Renewal" at bounding box center [224, 207] width 88 height 12
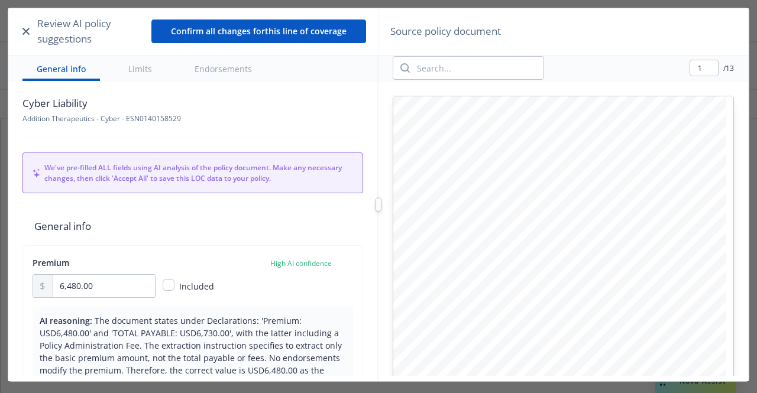
click at [30, 27] on button "button" at bounding box center [26, 31] width 12 height 14
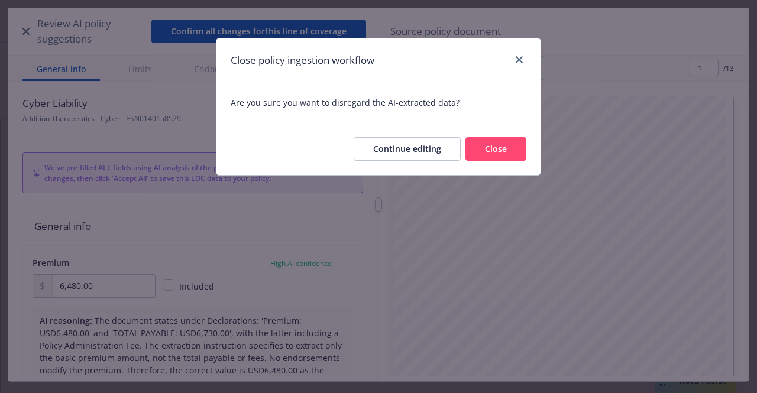
click at [504, 151] on button "Close" at bounding box center [495, 149] width 61 height 24
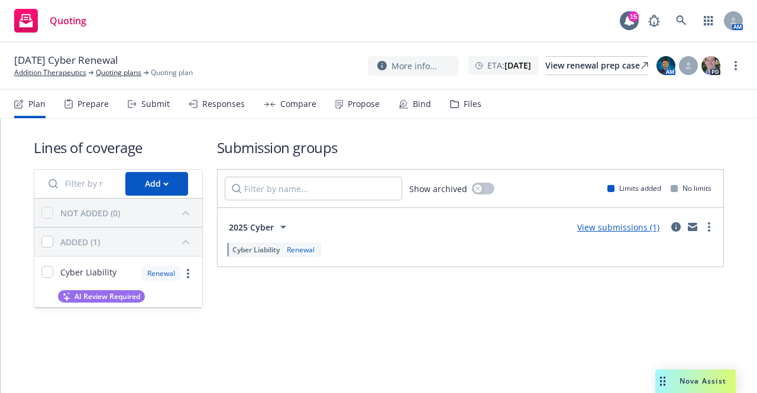
click at [143, 105] on div "Submit" at bounding box center [155, 103] width 28 height 9
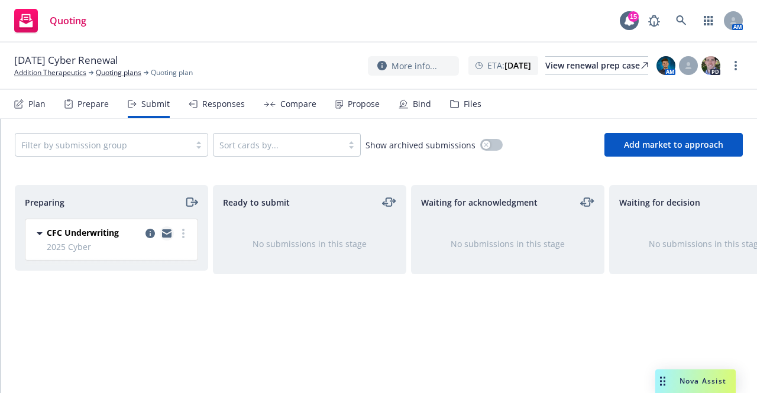
click at [169, 234] on icon "copy logging email" at bounding box center [166, 234] width 9 height 5
click at [183, 237] on circle "more" at bounding box center [183, 237] width 2 height 2
click at [214, 278] on div "Ready to submit No submissions in this stage" at bounding box center [309, 276] width 193 height 183
click at [194, 203] on icon "moveRight" at bounding box center [191, 202] width 14 height 14
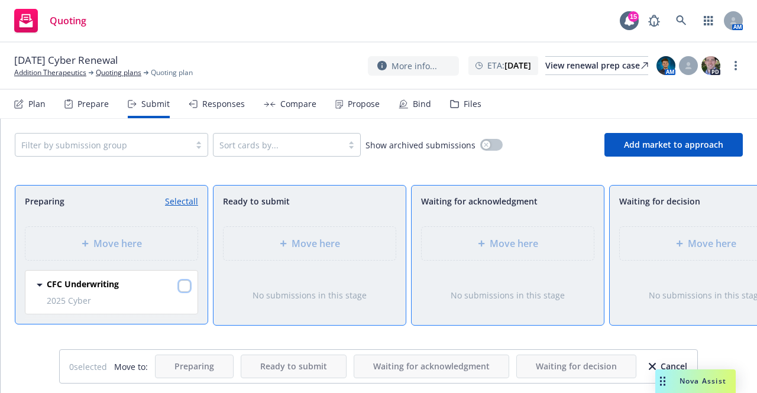
click at [185, 284] on input "checkbox" at bounding box center [185, 286] width 12 height 12
checkbox input "true"
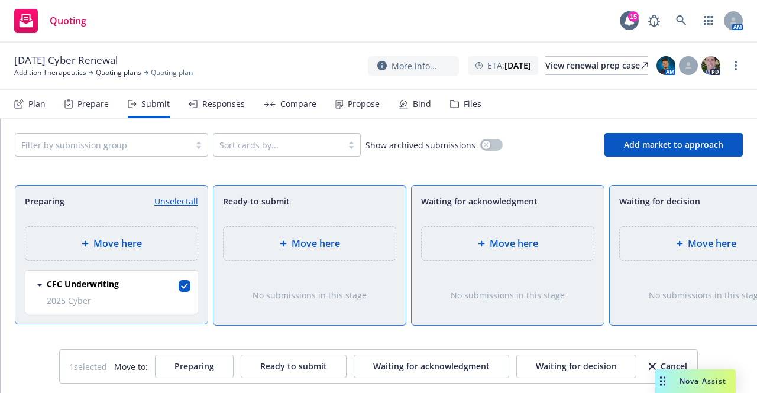
click at [310, 234] on div "Move here" at bounding box center [310, 243] width 172 height 33
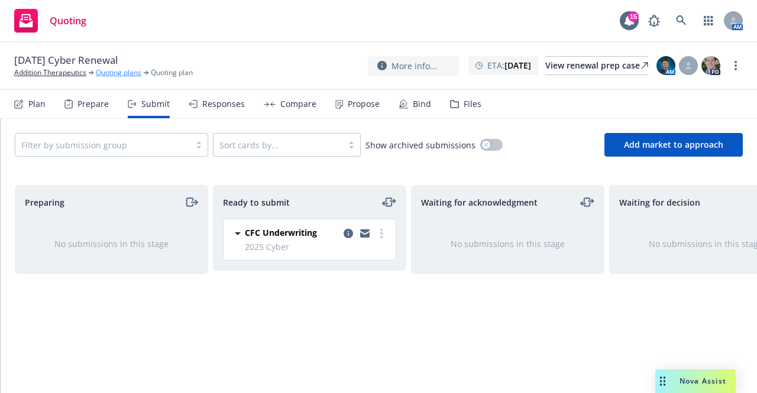
click at [110, 77] on link "Quoting plans" at bounding box center [119, 72] width 46 height 11
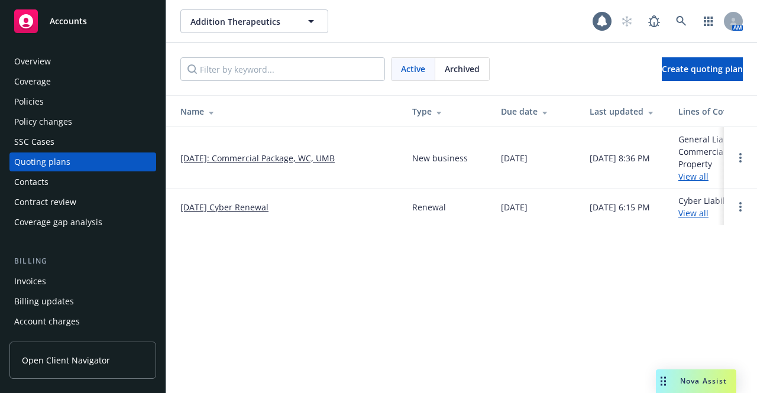
click at [242, 153] on link "11/30/2025: Commercial Package, WC, UMB" at bounding box center [257, 158] width 154 height 12
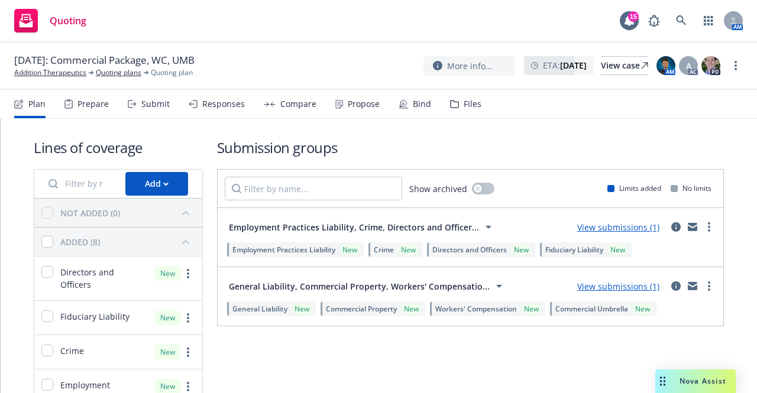
click at [148, 109] on div "Submit" at bounding box center [149, 104] width 42 height 28
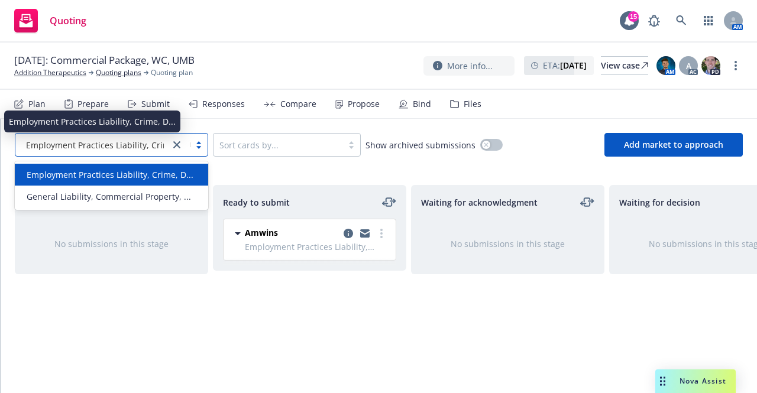
click at [127, 147] on span "Employment Practices Liability, Crime, D..." at bounding box center [109, 145] width 167 height 12
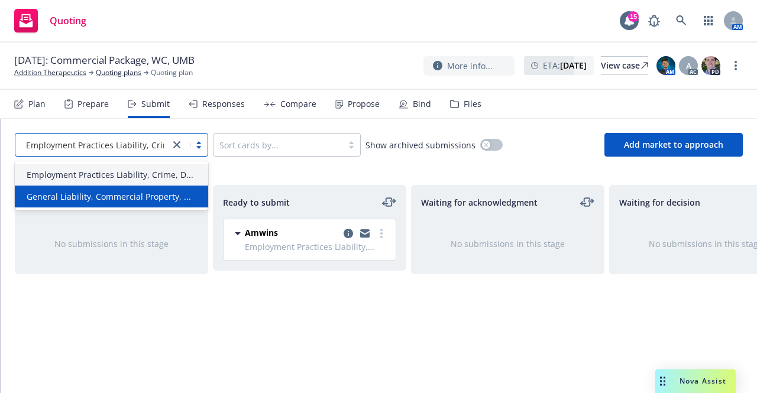
click at [129, 196] on span "General Liability, Commercial Property, ..." at bounding box center [109, 196] width 164 height 12
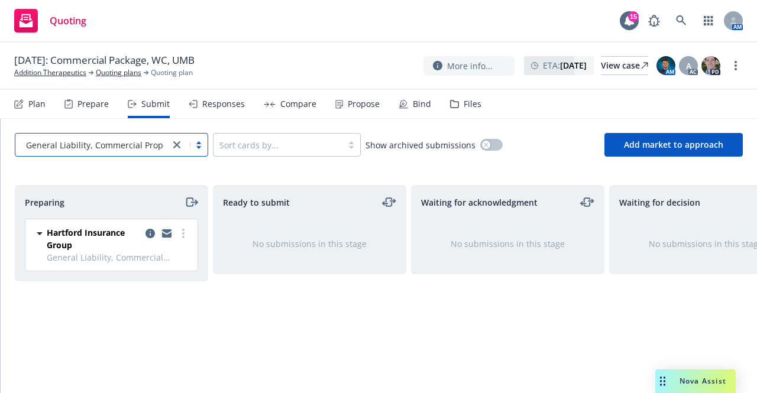
click at [163, 235] on icon "copy logging email" at bounding box center [166, 234] width 9 height 5
click at [189, 208] on icon "moveRight" at bounding box center [191, 202] width 14 height 14
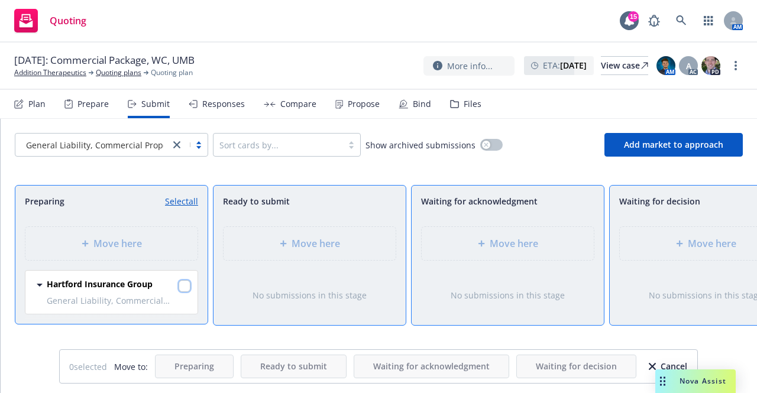
click at [183, 287] on input "checkbox" at bounding box center [185, 286] width 12 height 12
checkbox input "true"
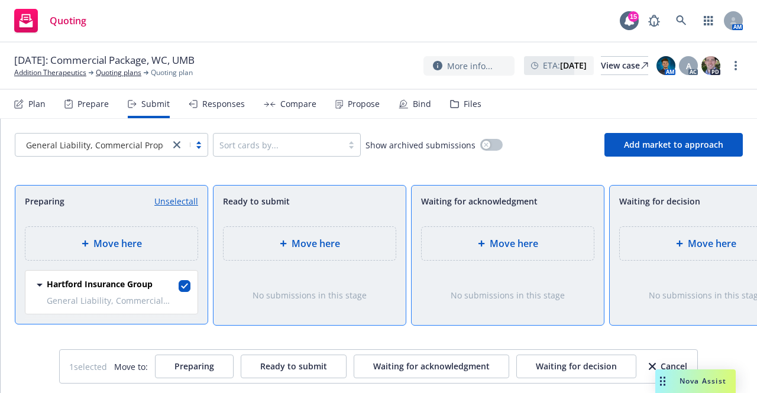
click at [566, 254] on div "Move here" at bounding box center [508, 243] width 172 height 33
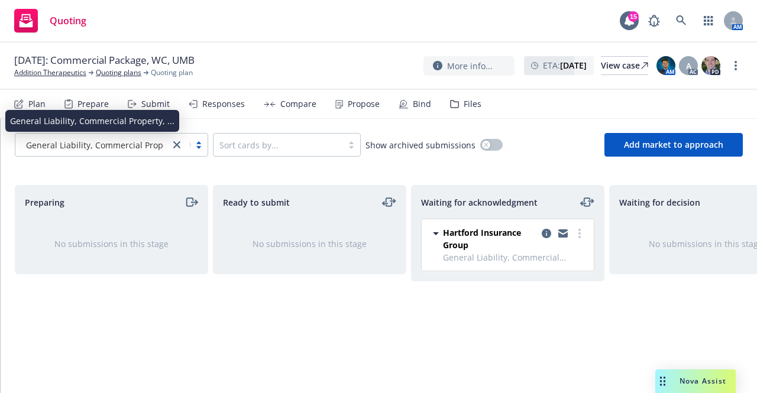
click at [161, 141] on span "General Liability, Commercial Property, ..." at bounding box center [108, 145] width 164 height 12
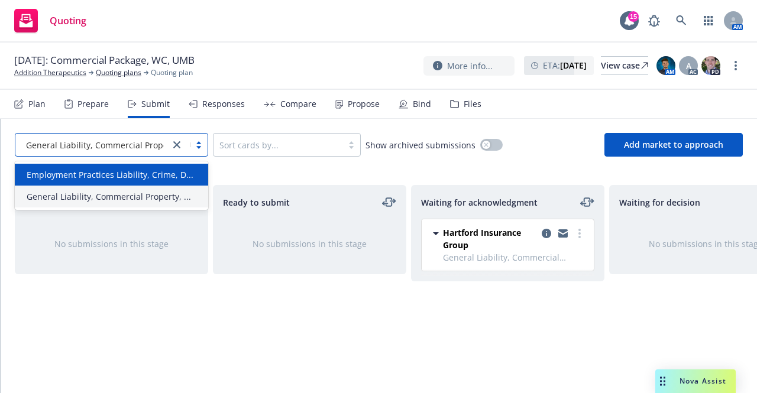
click at [153, 169] on span "Employment Practices Liability, Crime, D..." at bounding box center [110, 175] width 167 height 12
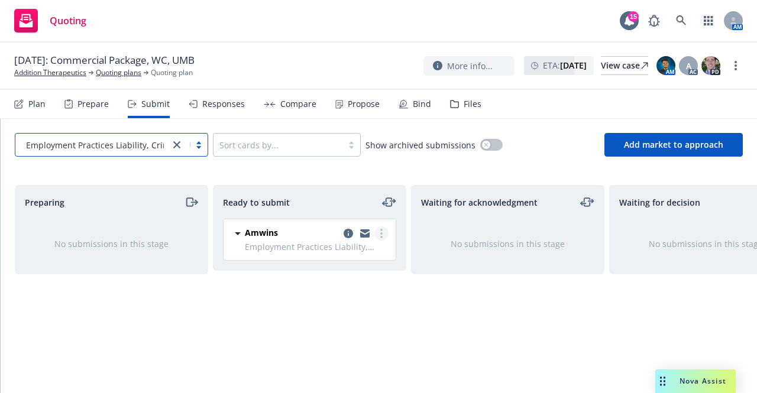
click at [377, 235] on link "more" at bounding box center [381, 233] width 14 height 14
click at [454, 281] on div "Waiting for acknowledgment No submissions in this stage" at bounding box center [507, 276] width 193 height 183
click at [390, 198] on icon "moveLeftRight" at bounding box center [389, 202] width 6 height 8
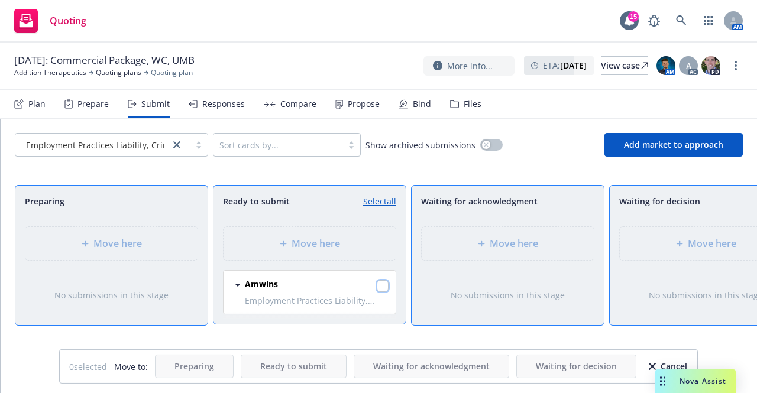
click at [383, 286] on input "checkbox" at bounding box center [383, 286] width 12 height 12
checkbox input "true"
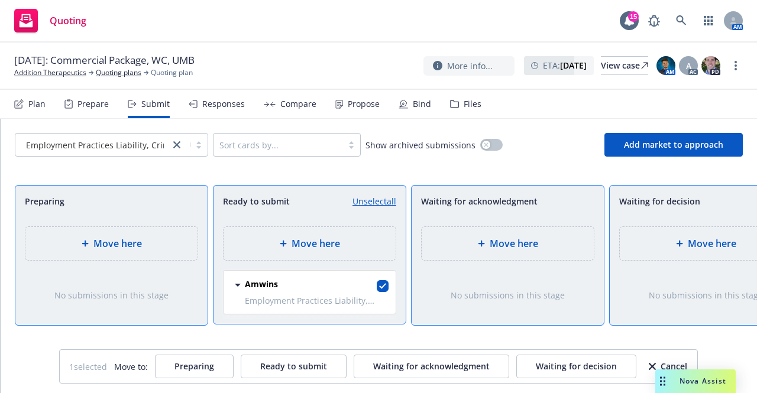
click at [529, 235] on div "Move here" at bounding box center [508, 243] width 172 height 33
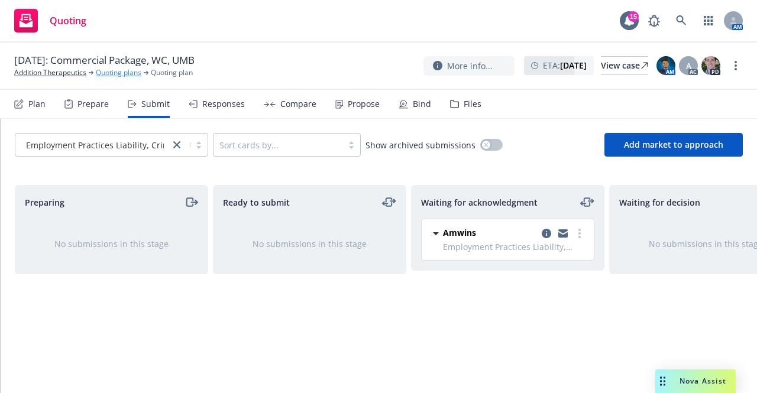
click at [110, 71] on link "Quoting plans" at bounding box center [119, 72] width 46 height 11
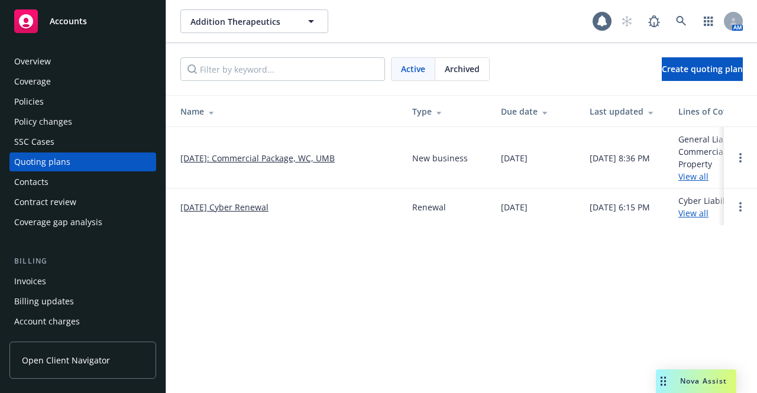
click at [234, 210] on link "[DATE] Cyber Renewal" at bounding box center [224, 207] width 88 height 12
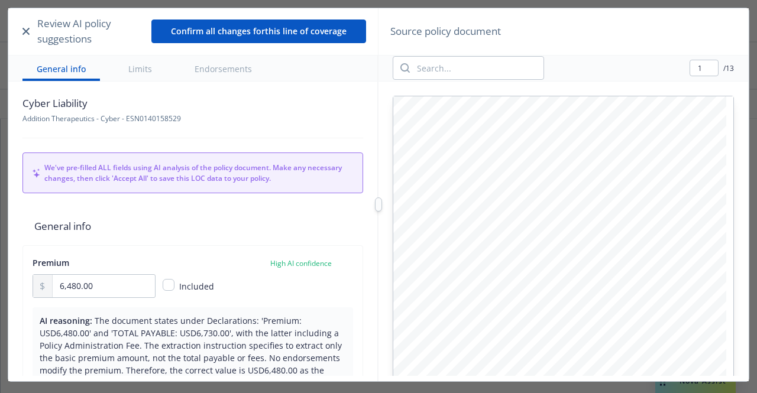
click at [21, 31] on button "button" at bounding box center [26, 31] width 12 height 14
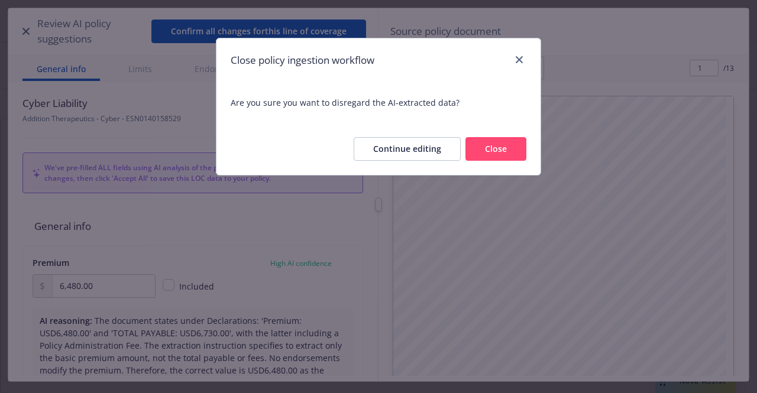
click at [482, 153] on button "Close" at bounding box center [495, 149] width 61 height 24
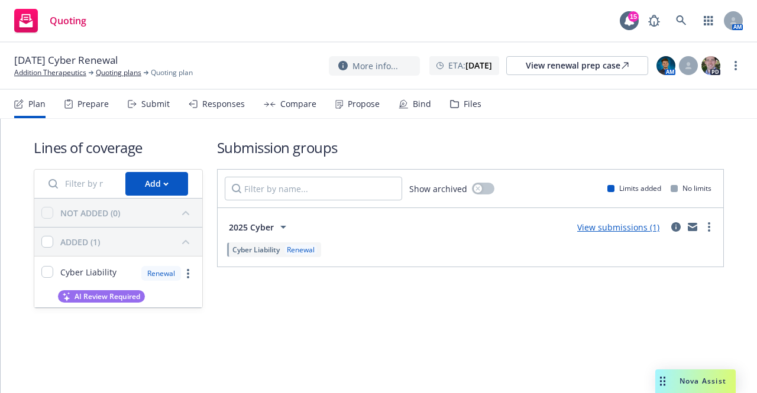
click at [131, 105] on icon at bounding box center [132, 104] width 9 height 8
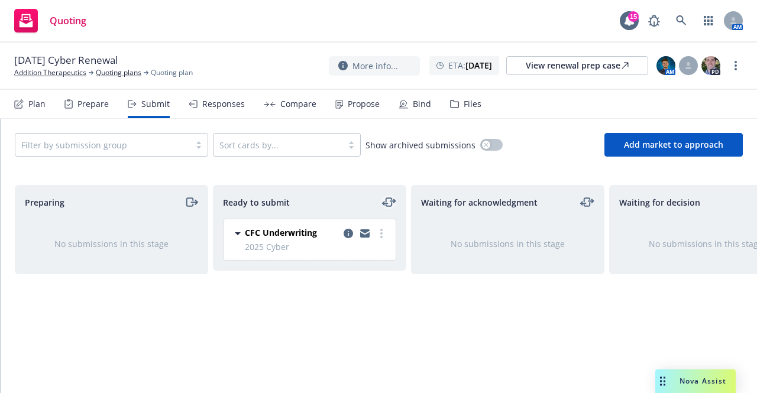
click at [393, 208] on icon "moveLeftRight" at bounding box center [389, 202] width 14 height 14
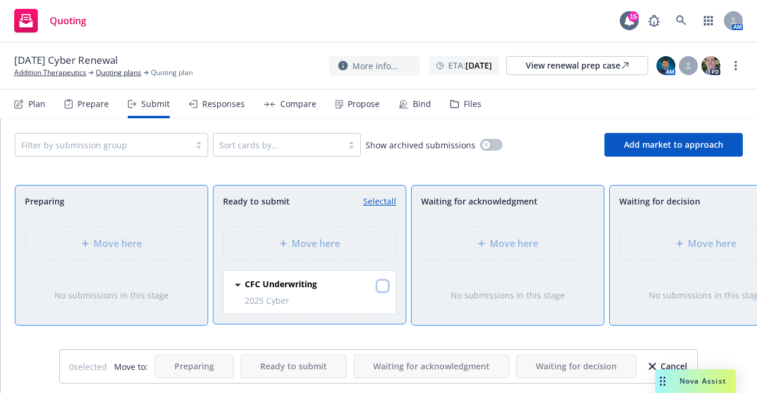
click at [384, 280] on input "checkbox" at bounding box center [383, 286] width 12 height 12
checkbox input "true"
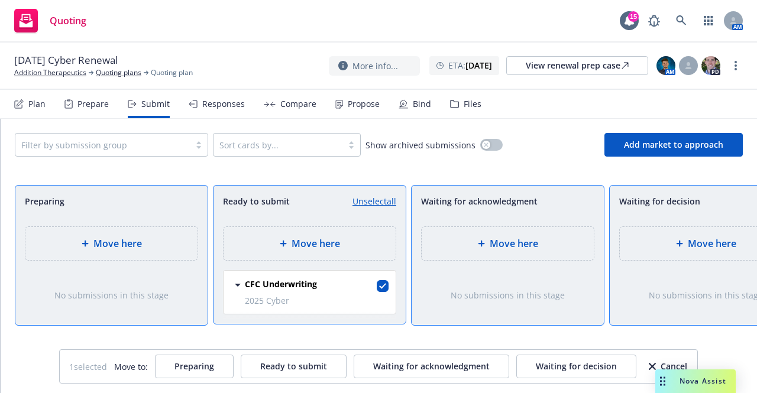
click at [482, 255] on div "Move here" at bounding box center [508, 243] width 172 height 33
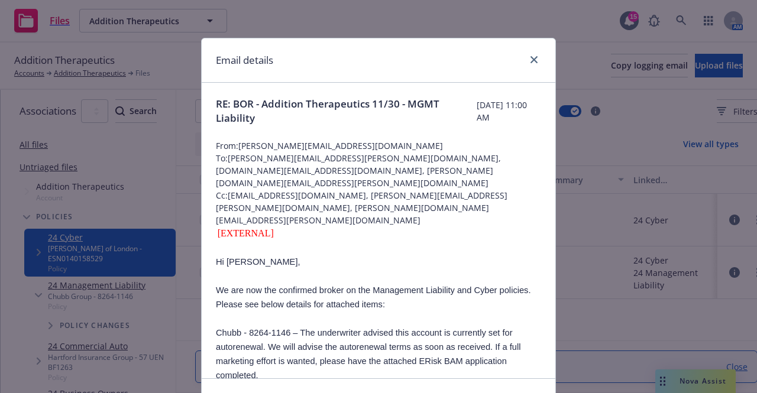
scroll to position [73, 0]
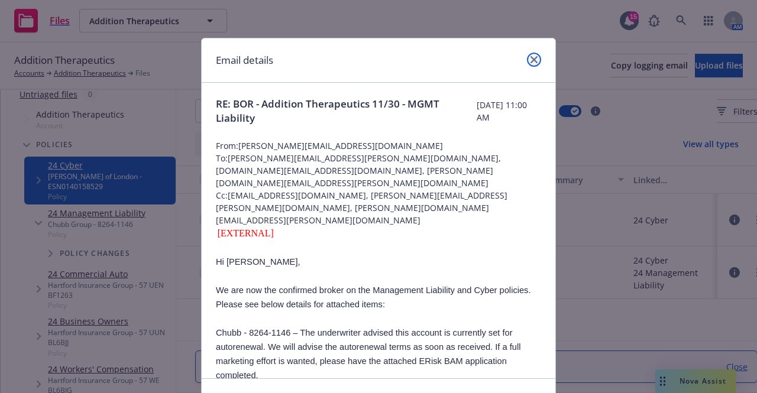
click at [529, 63] on link "close" at bounding box center [534, 60] width 14 height 14
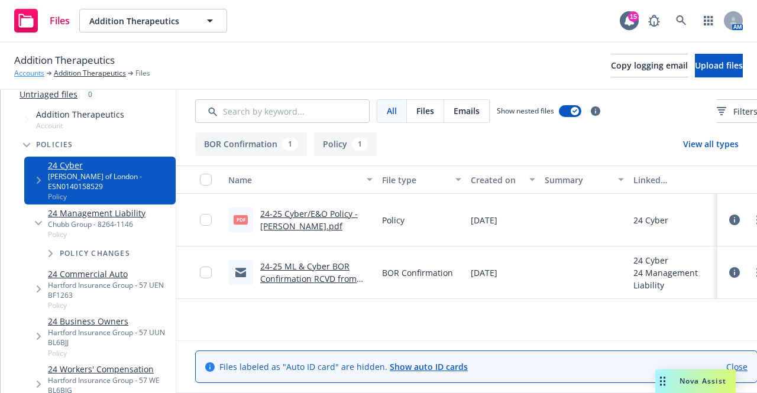
click at [24, 74] on link "Accounts" at bounding box center [29, 73] width 30 height 11
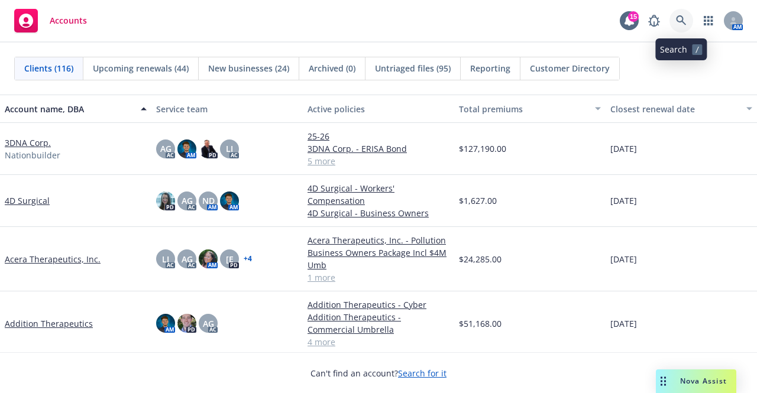
click at [678, 25] on icon at bounding box center [681, 20] width 11 height 11
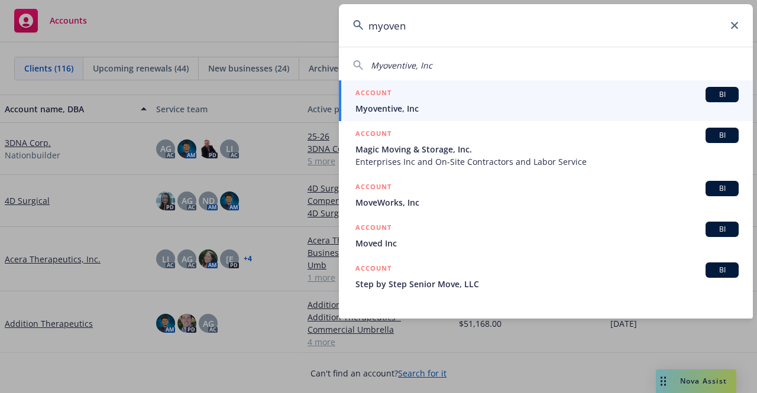
type input "myoven"
click at [564, 97] on div "ACCOUNT BI" at bounding box center [546, 94] width 383 height 15
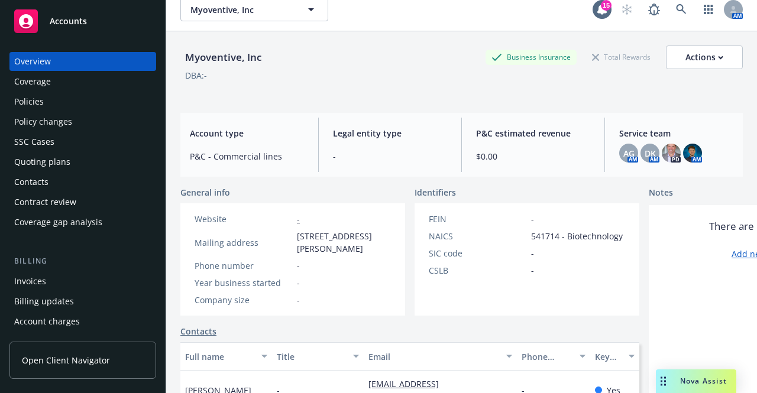
scroll to position [146, 0]
